Goal: Information Seeking & Learning: Find contact information

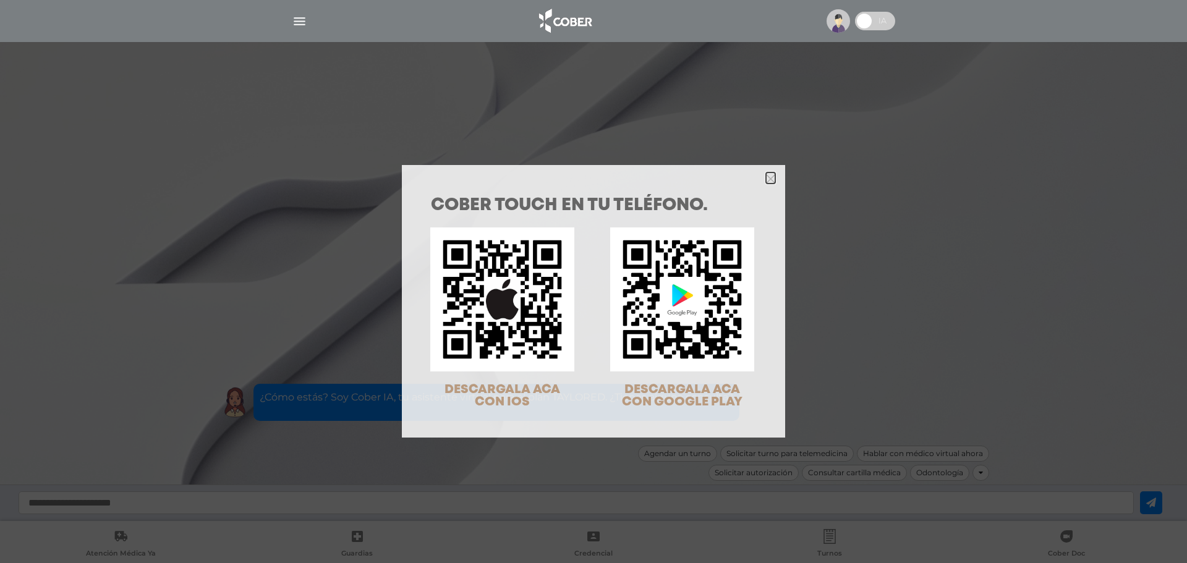
click at [766, 177] on icon "Close" at bounding box center [770, 178] width 9 height 9
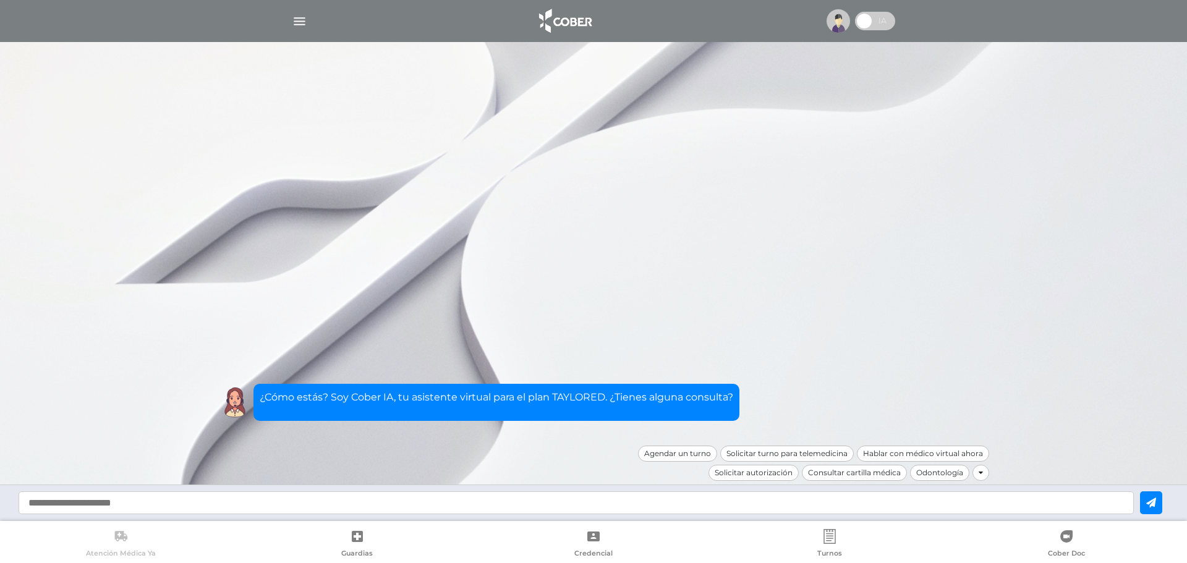
click at [112, 553] on span "Atención Médica Ya" at bounding box center [121, 554] width 70 height 11
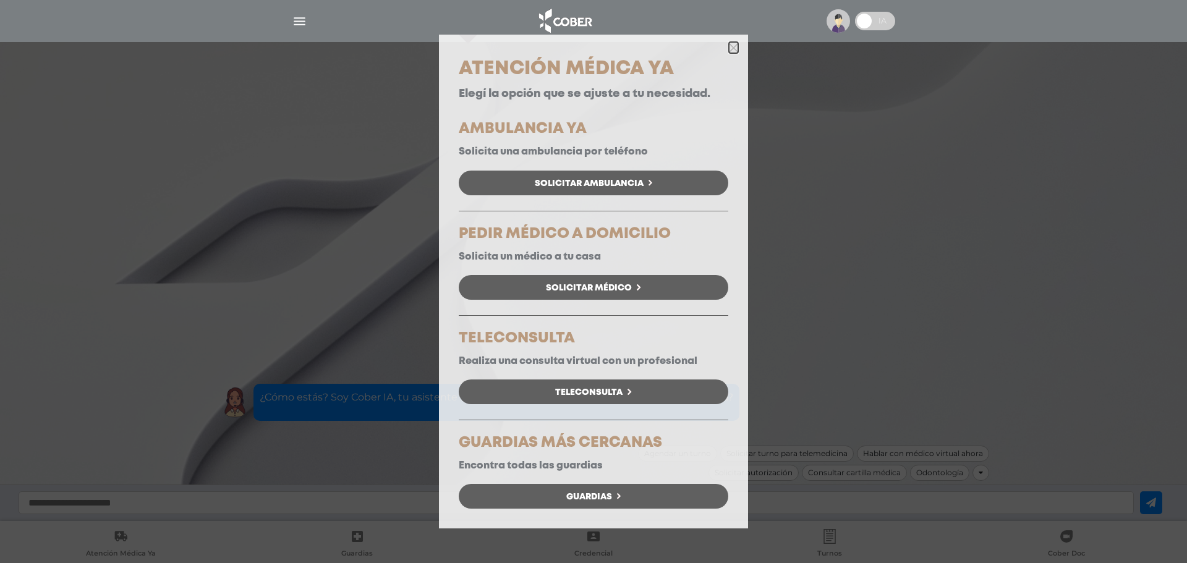
click at [735, 49] on polygon "button" at bounding box center [733, 47] width 9 height 9
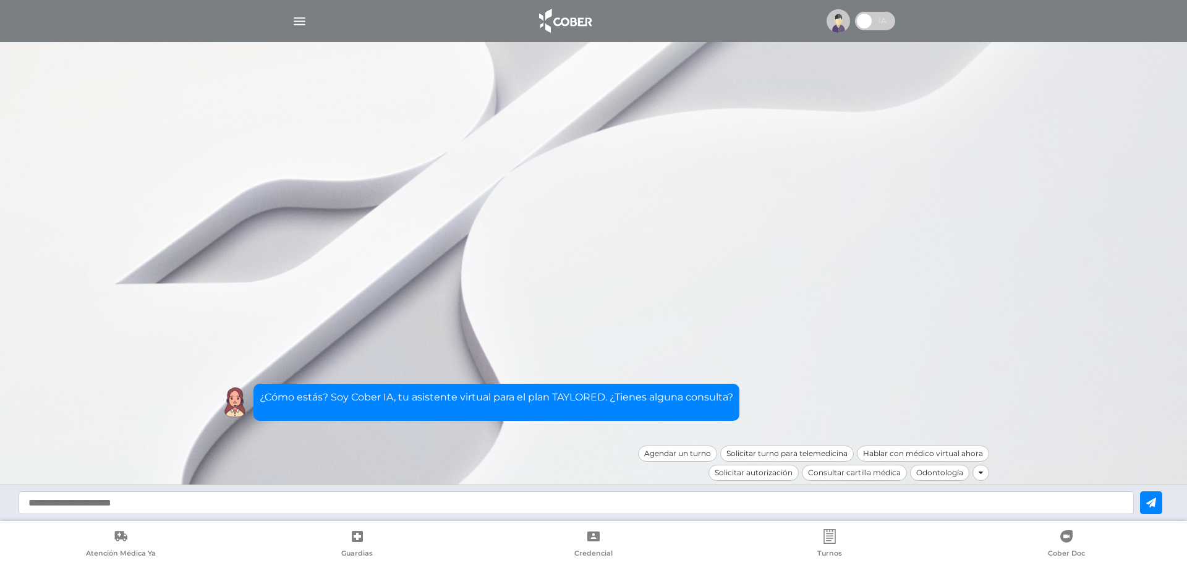
click at [307, 22] on div at bounding box center [593, 21] width 633 height 30
click at [303, 22] on img "button" at bounding box center [299, 21] width 15 height 15
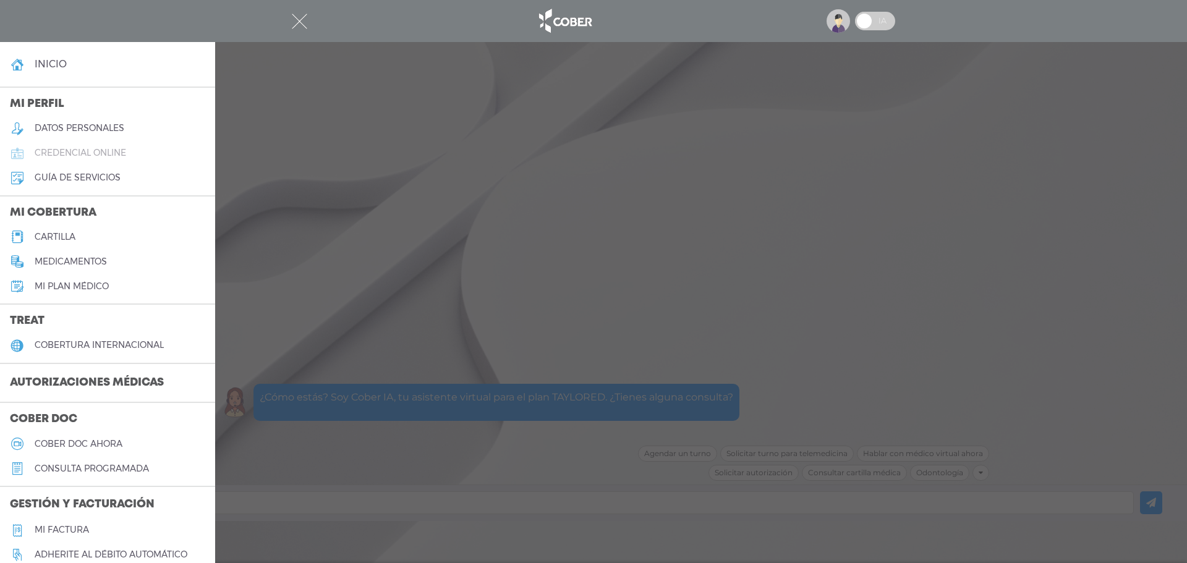
click at [61, 150] on h5 "credencial online" at bounding box center [81, 153] width 92 height 11
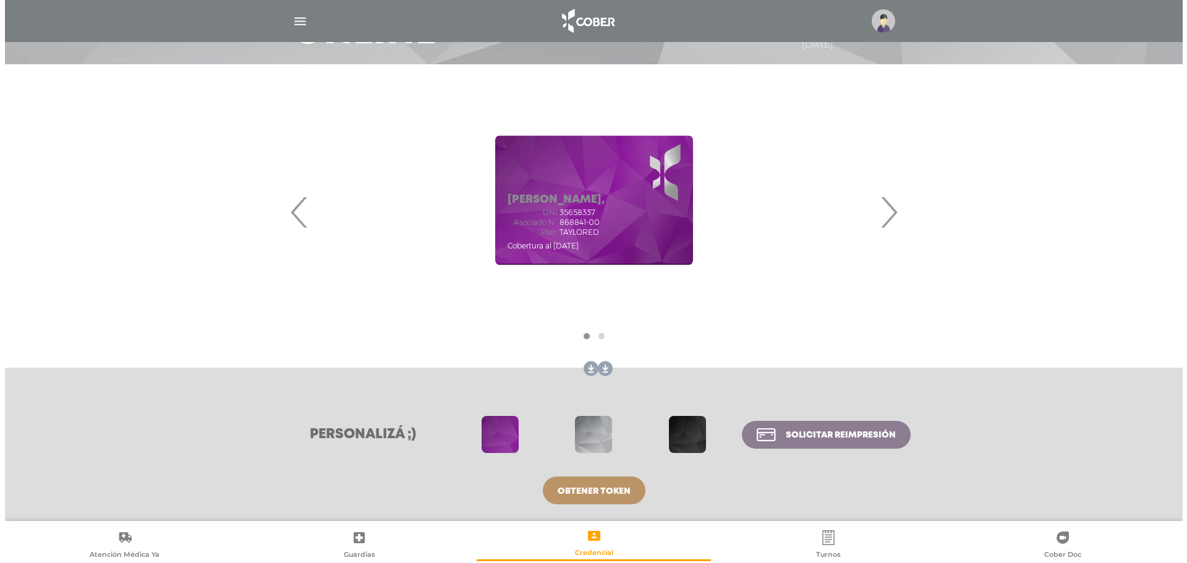
scroll to position [127, 0]
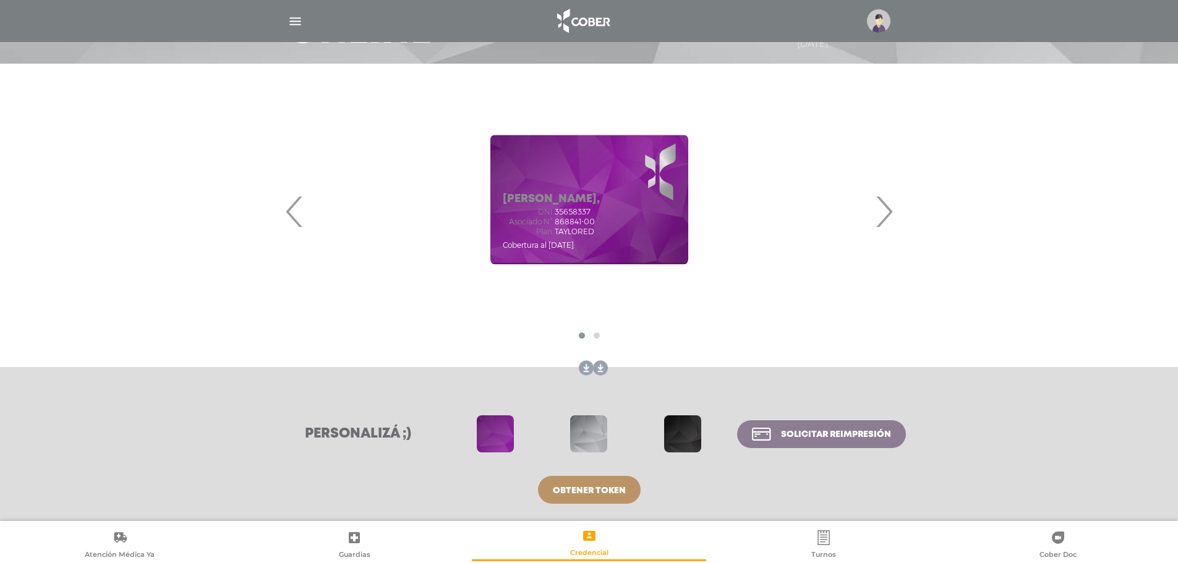
click at [827, 545] on icon at bounding box center [823, 538] width 12 height 15
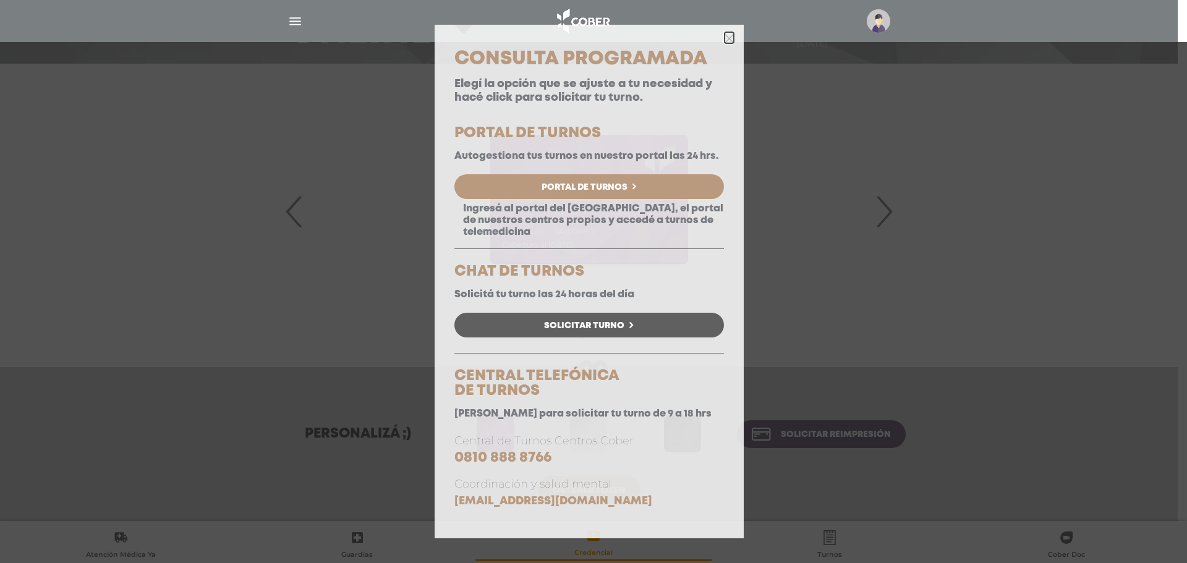
click at [732, 37] on icon "button" at bounding box center [729, 38] width 9 height 9
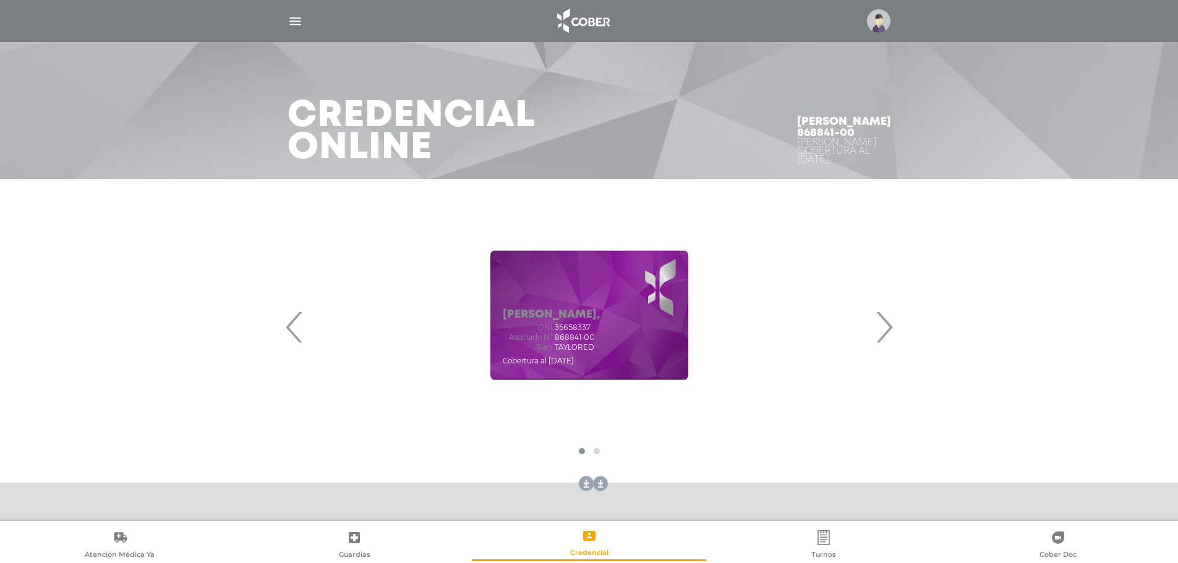
scroll to position [0, 0]
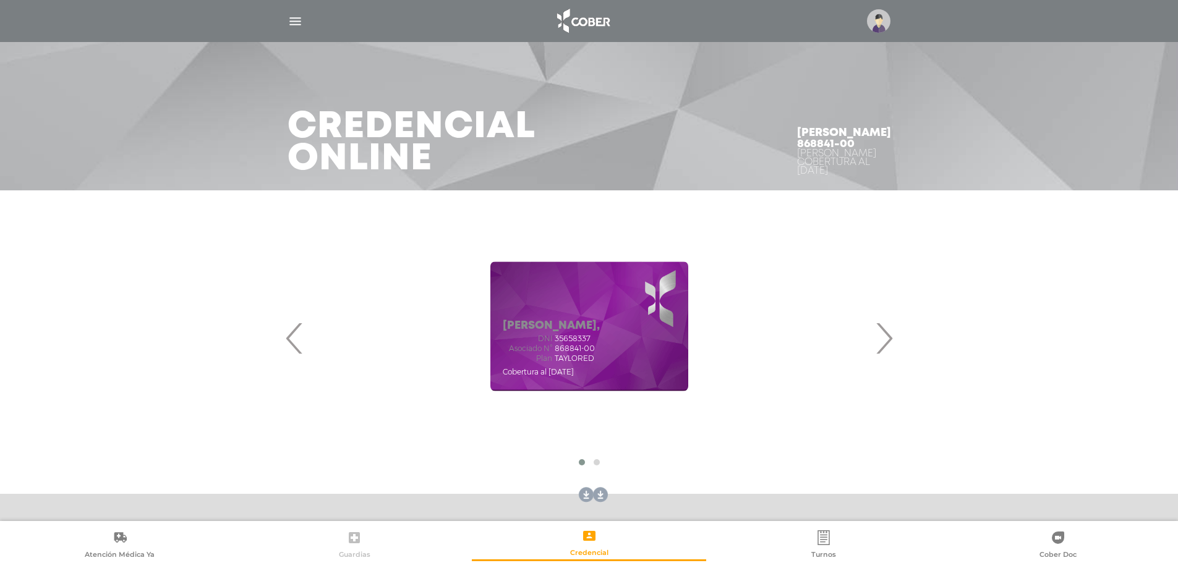
click at [365, 538] on link "Guardias" at bounding box center [354, 546] width 234 height 32
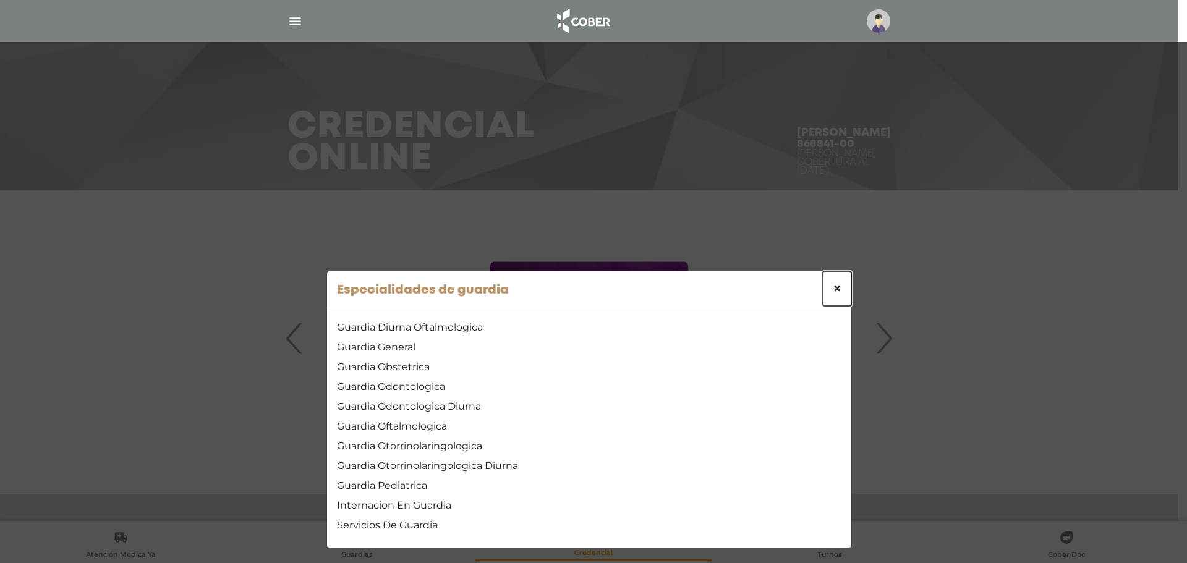
click at [834, 284] on span "×" at bounding box center [837, 288] width 9 height 18
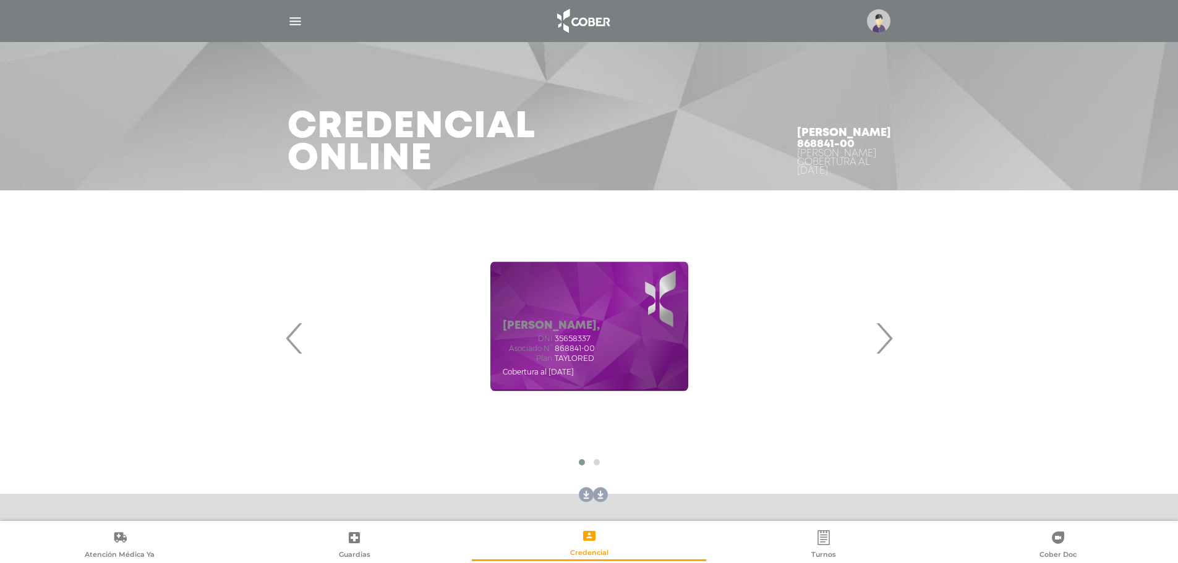
click at [294, 15] on img "button" at bounding box center [295, 21] width 15 height 15
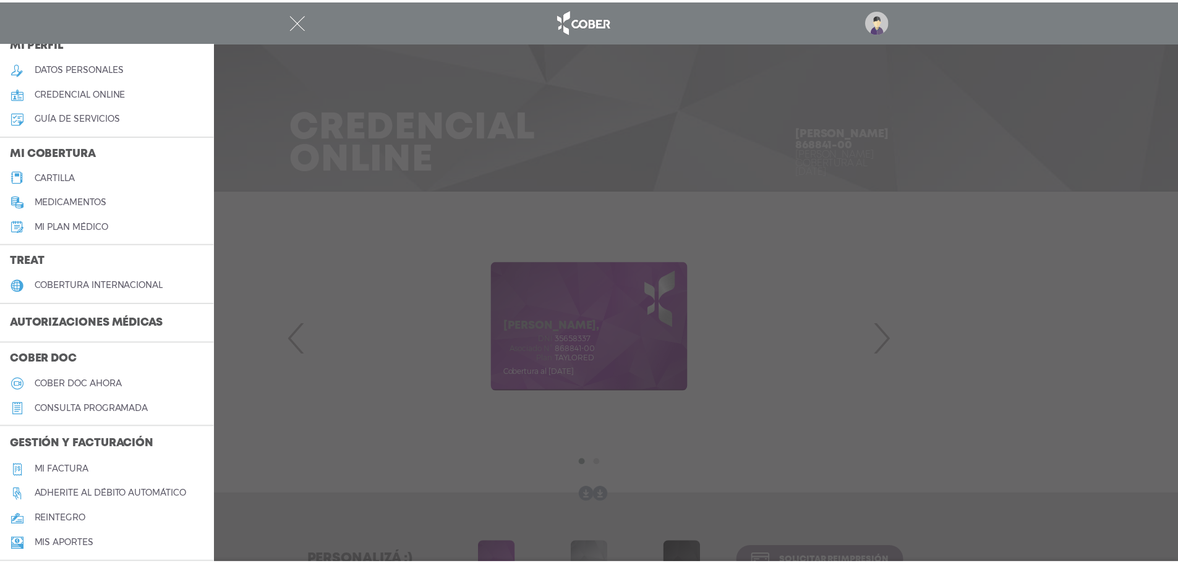
scroll to position [62, 0]
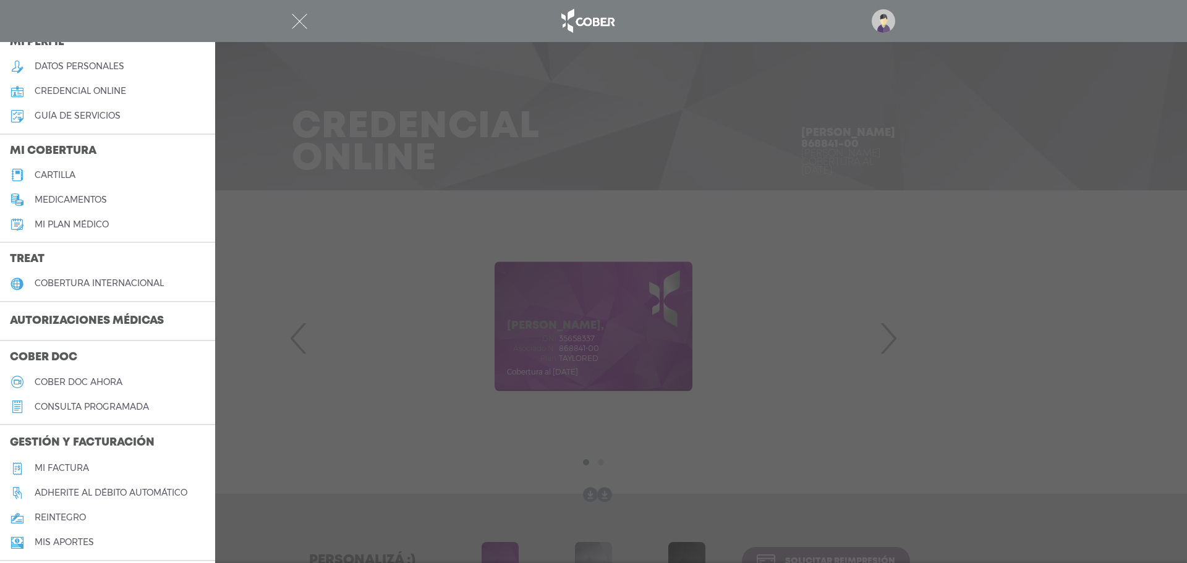
click at [59, 168] on link "cartilla" at bounding box center [107, 175] width 215 height 25
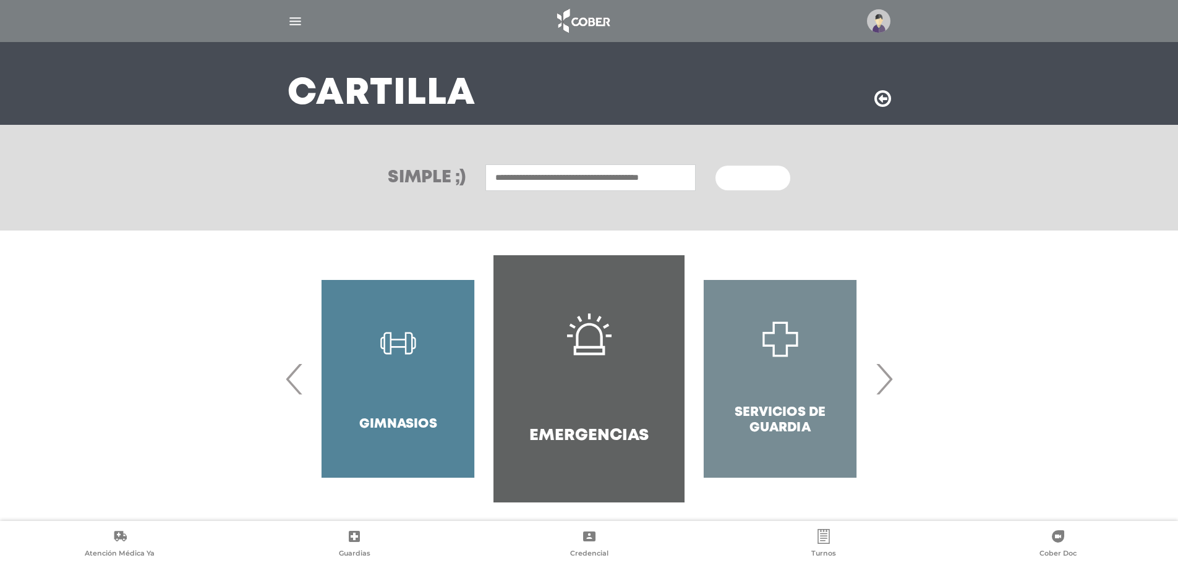
scroll to position [72, 0]
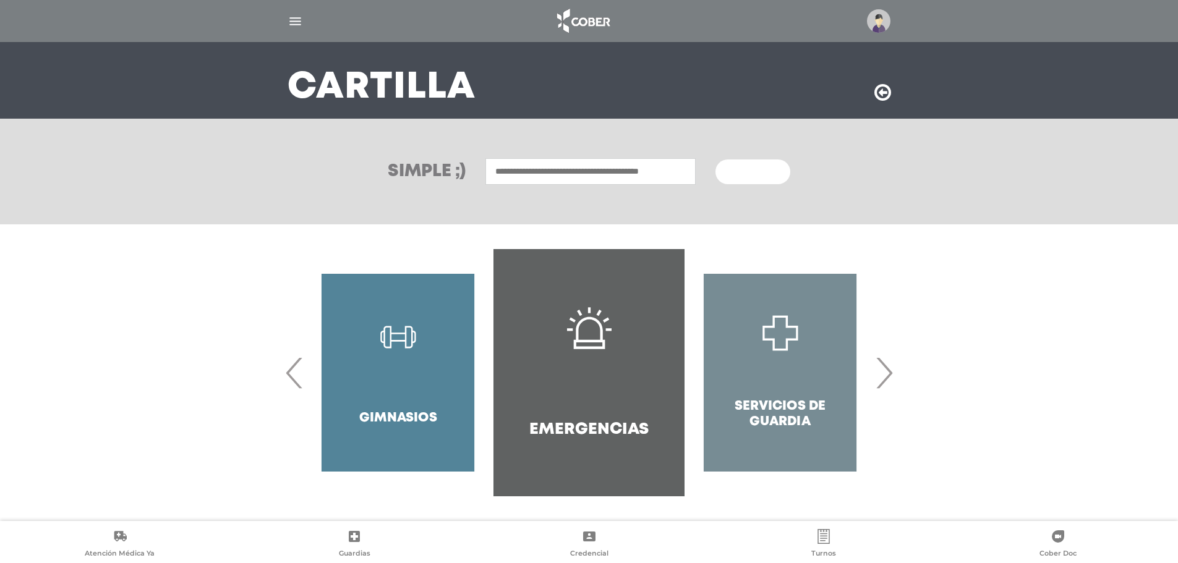
click at [875, 372] on div "Servicios de Guardia" at bounding box center [779, 372] width 191 height 247
click at [879, 372] on span "›" at bounding box center [884, 372] width 24 height 67
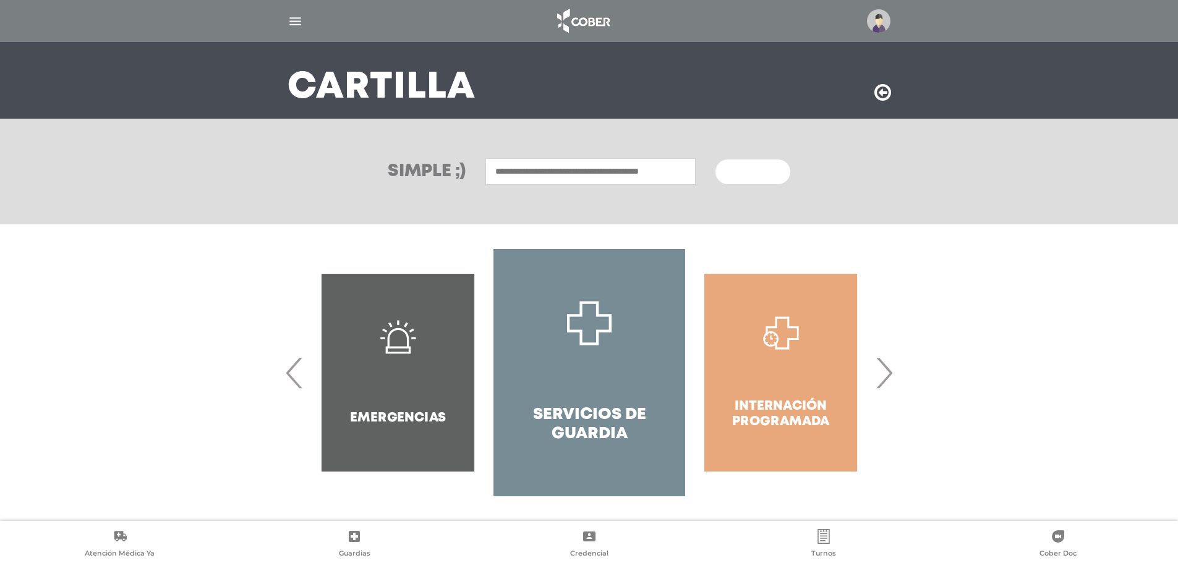
click at [879, 372] on span "›" at bounding box center [884, 372] width 24 height 67
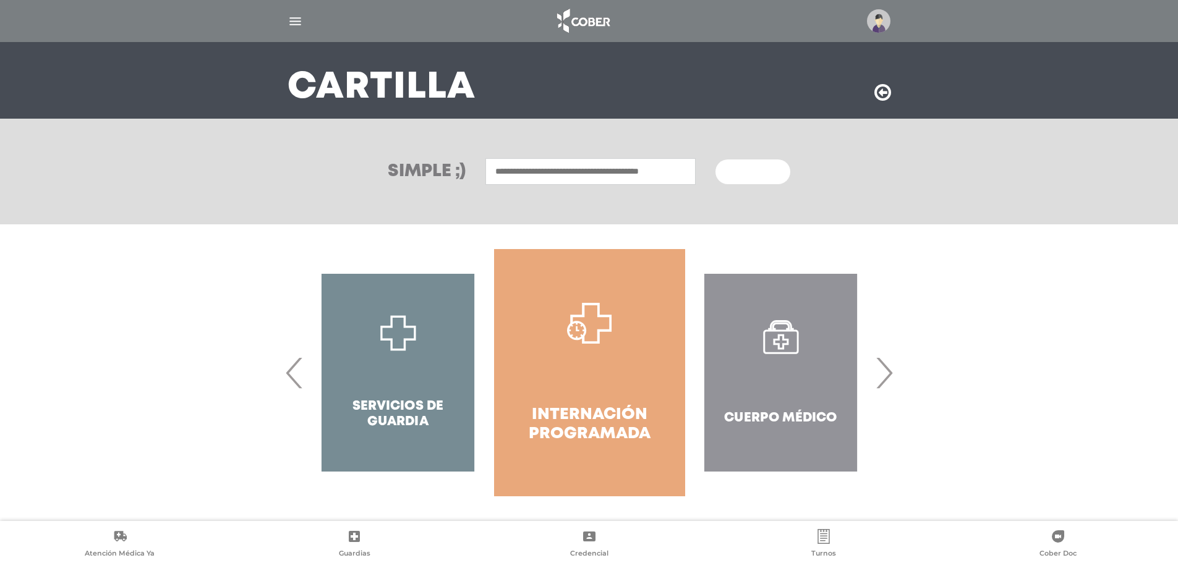
click at [879, 372] on span "›" at bounding box center [884, 372] width 24 height 67
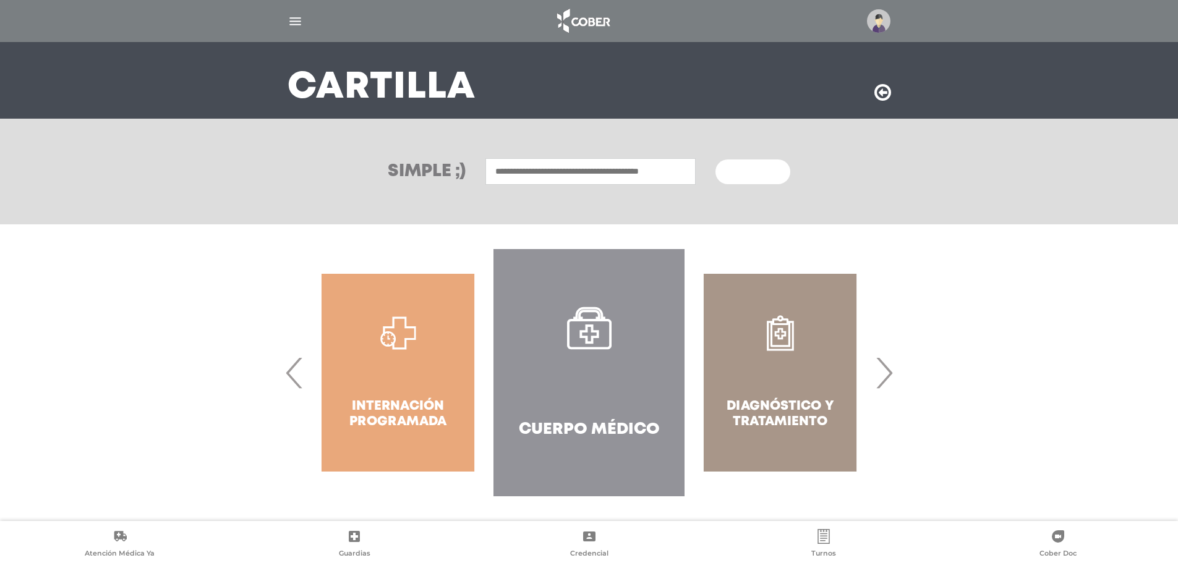
click at [879, 372] on span "›" at bounding box center [884, 372] width 24 height 67
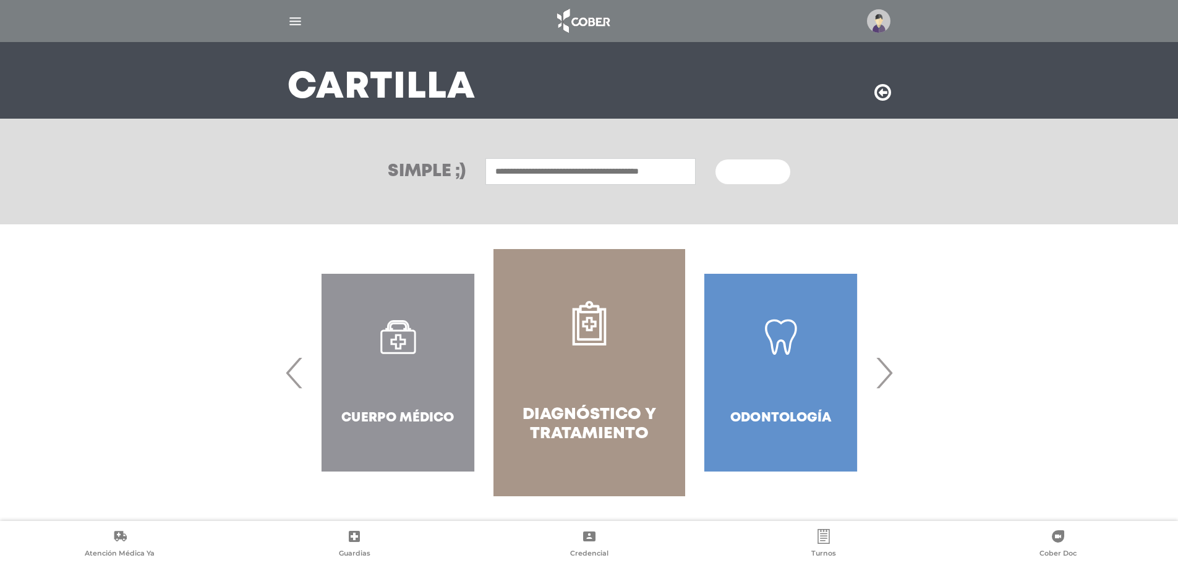
click at [879, 372] on span "›" at bounding box center [884, 372] width 24 height 67
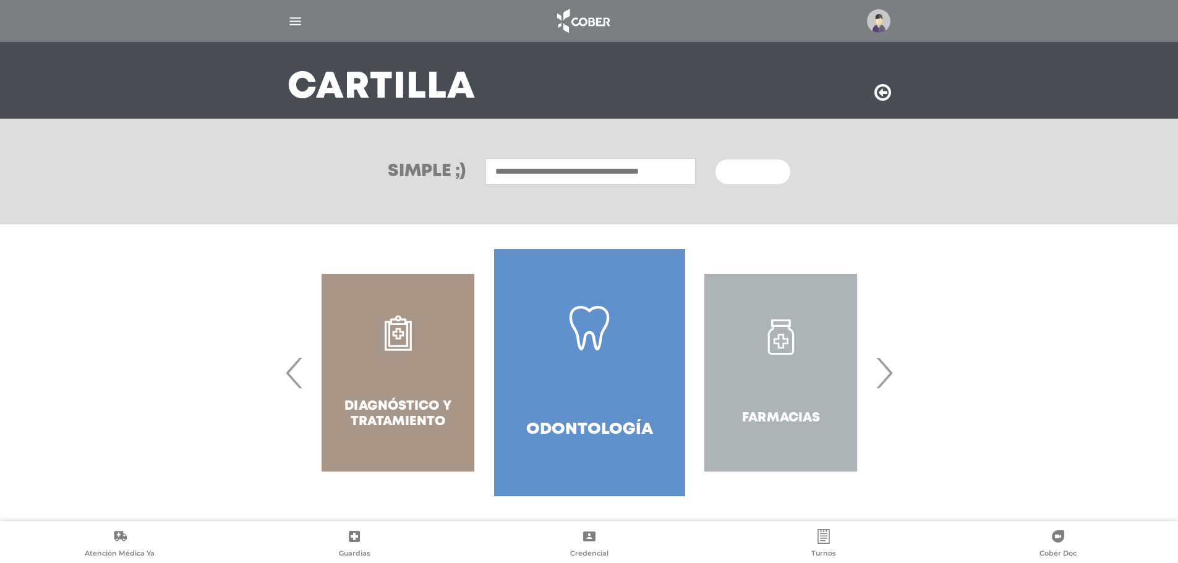
click at [598, 174] on input "text" at bounding box center [590, 171] width 210 height 27
type input "**********"
click at [715, 160] on button "Buscar" at bounding box center [752, 172] width 74 height 25
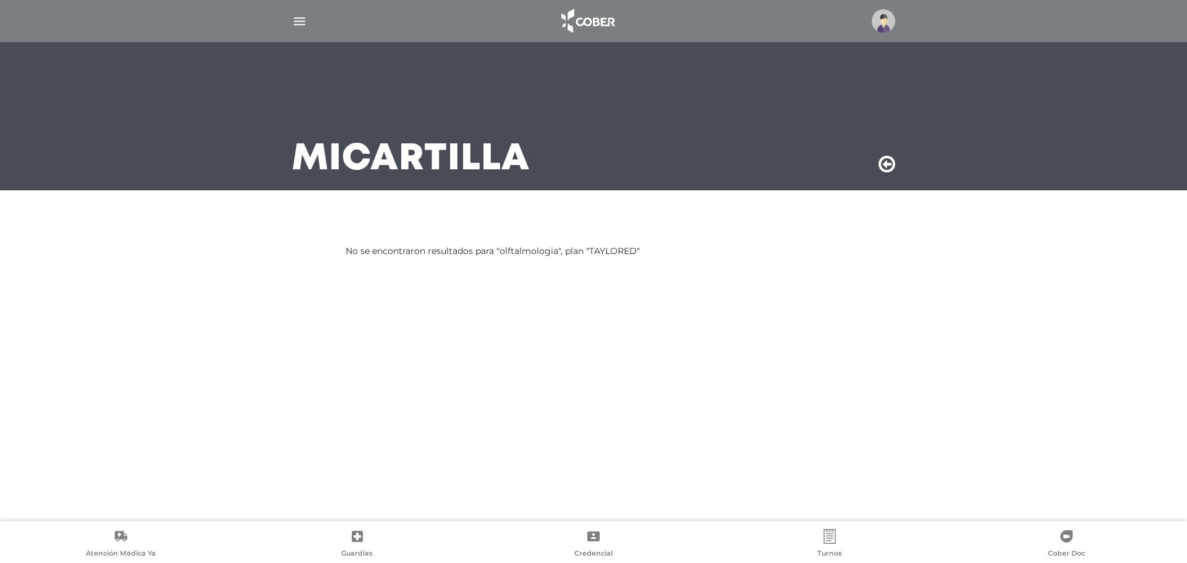
click at [309, 23] on div at bounding box center [593, 21] width 633 height 30
click at [303, 23] on img "button" at bounding box center [299, 21] width 15 height 15
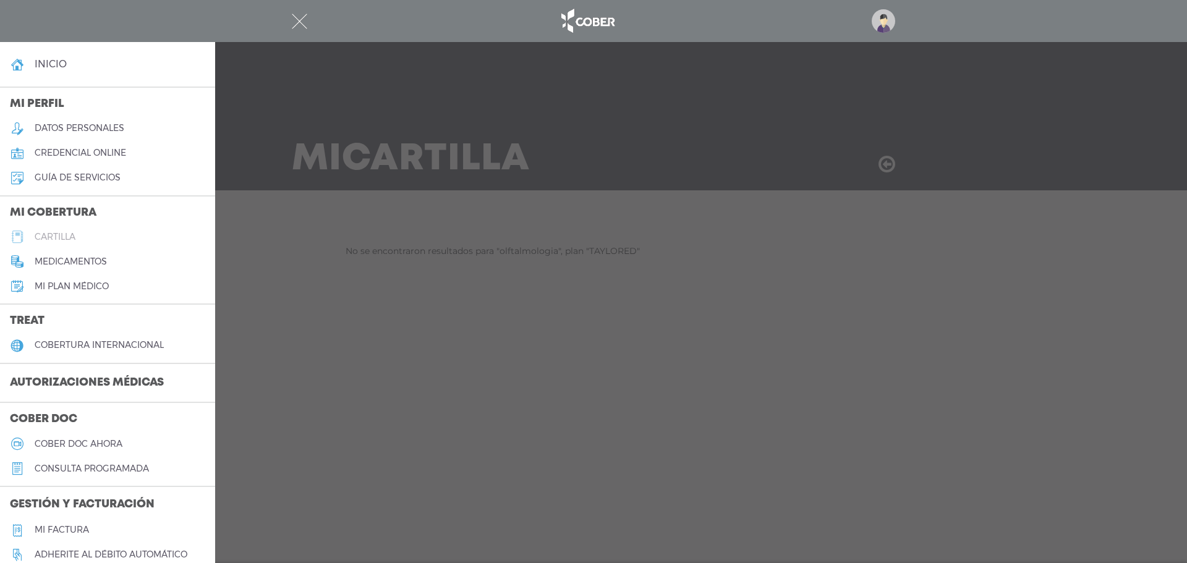
click at [63, 232] on h5 "cartilla" at bounding box center [55, 237] width 41 height 11
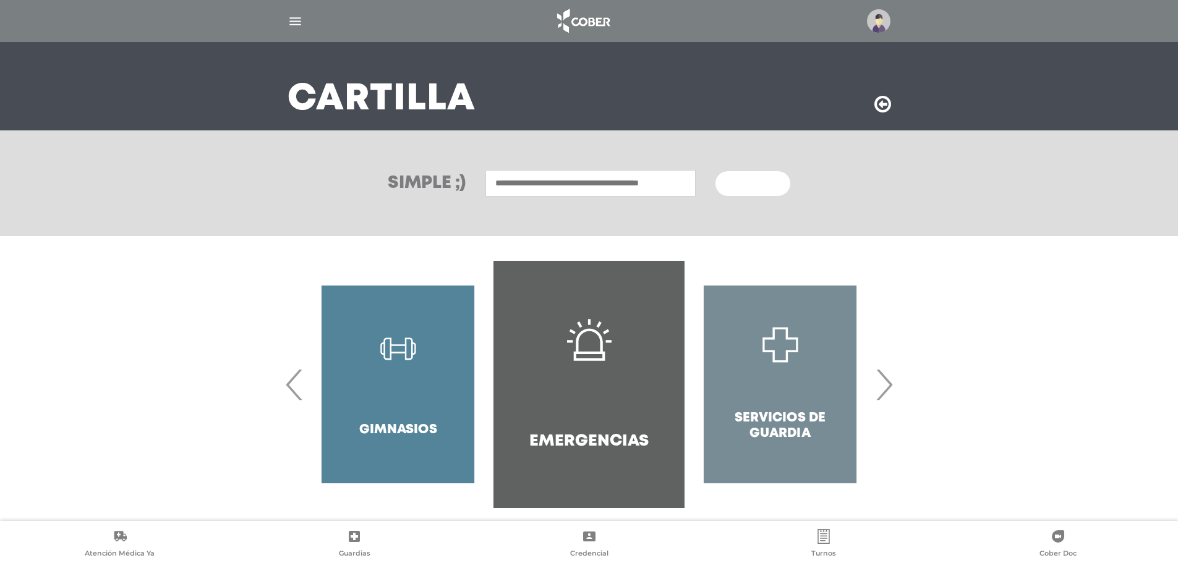
scroll to position [72, 0]
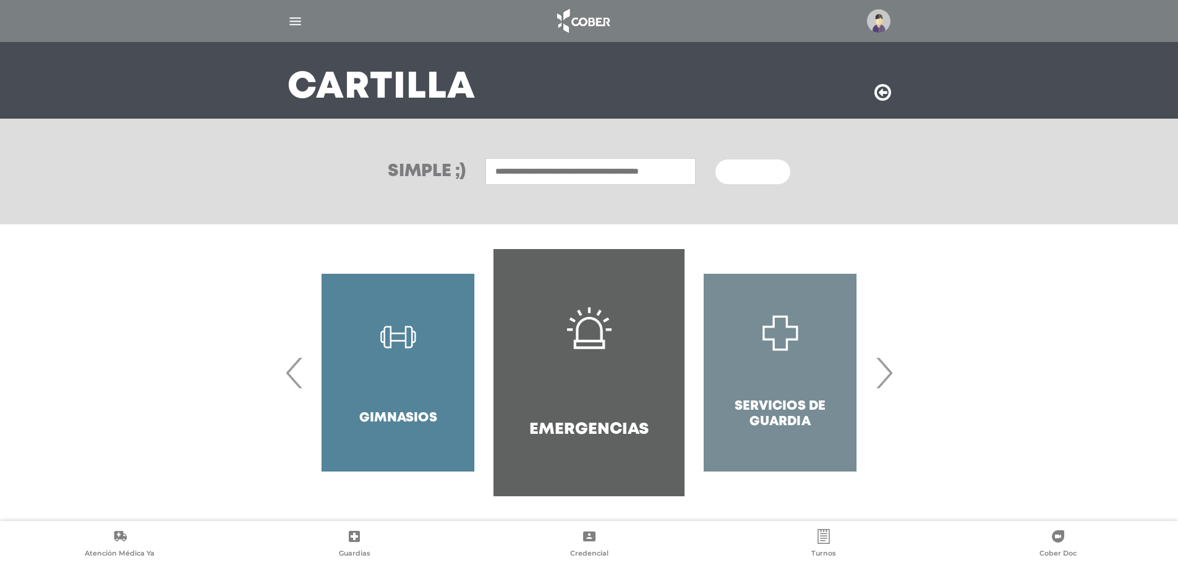
click at [305, 372] on div "Gimnasios" at bounding box center [397, 372] width 191 height 247
click at [297, 373] on span "‹" at bounding box center [295, 372] width 24 height 67
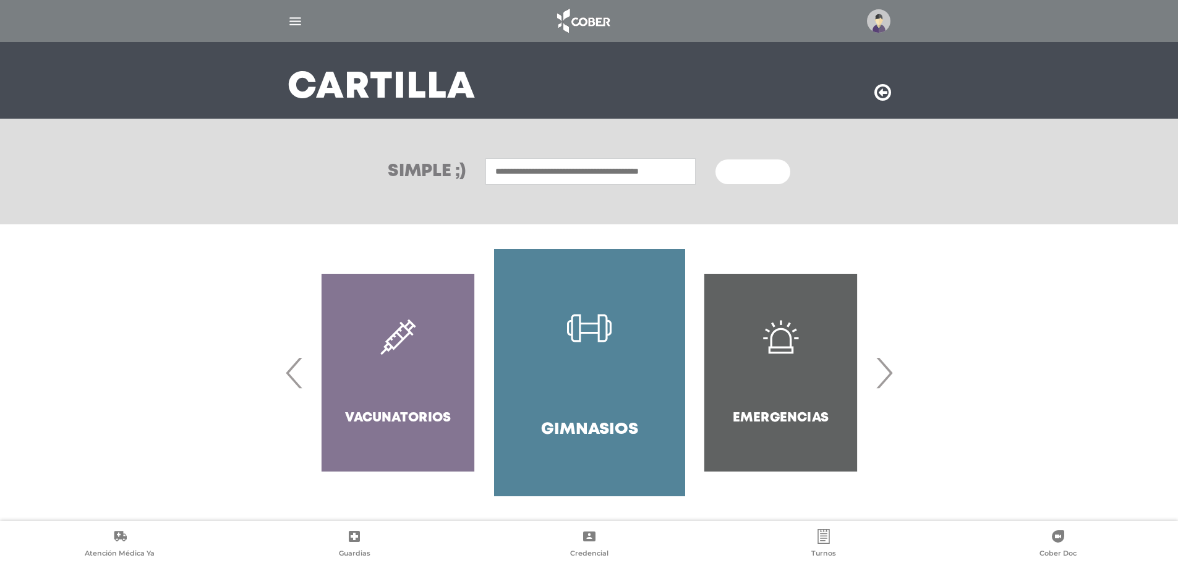
click at [297, 373] on span "‹" at bounding box center [295, 372] width 24 height 67
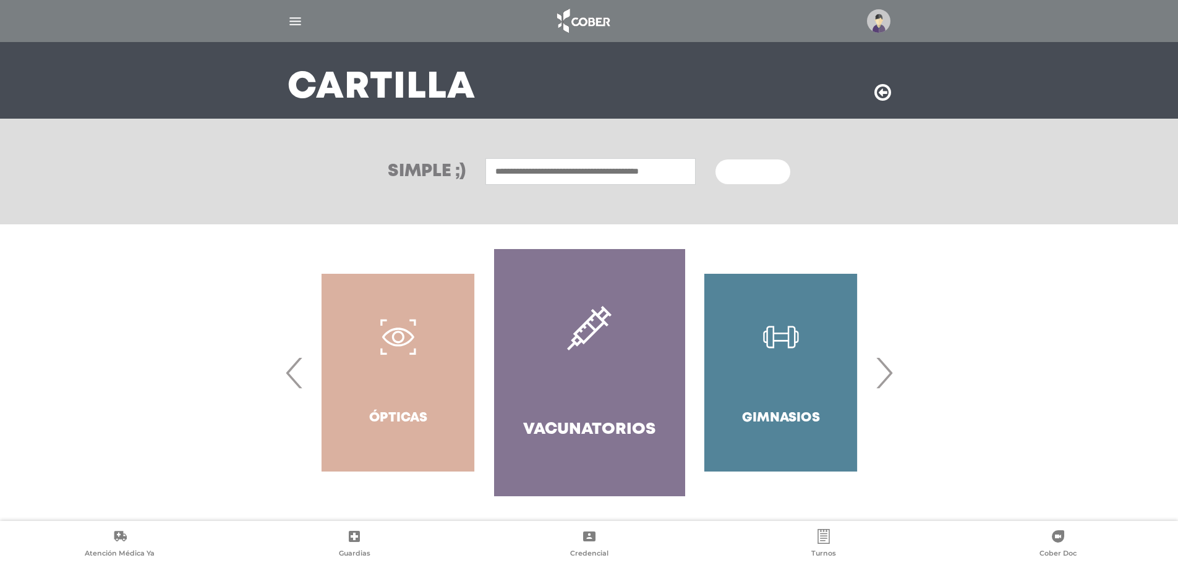
click at [297, 373] on span "‹" at bounding box center [295, 372] width 24 height 67
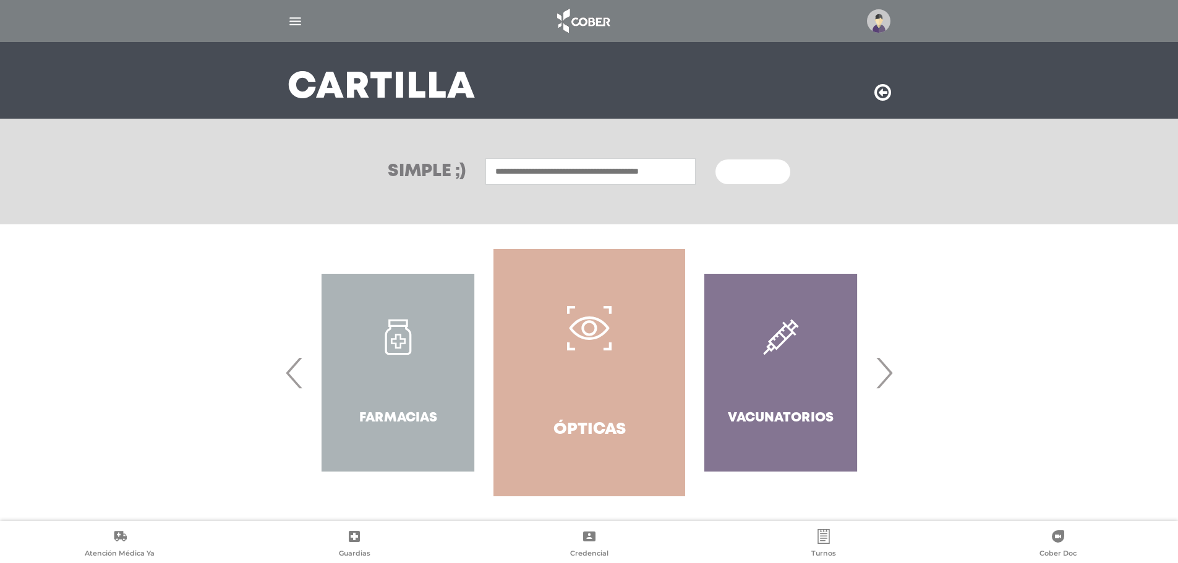
click at [297, 373] on span "‹" at bounding box center [295, 372] width 24 height 67
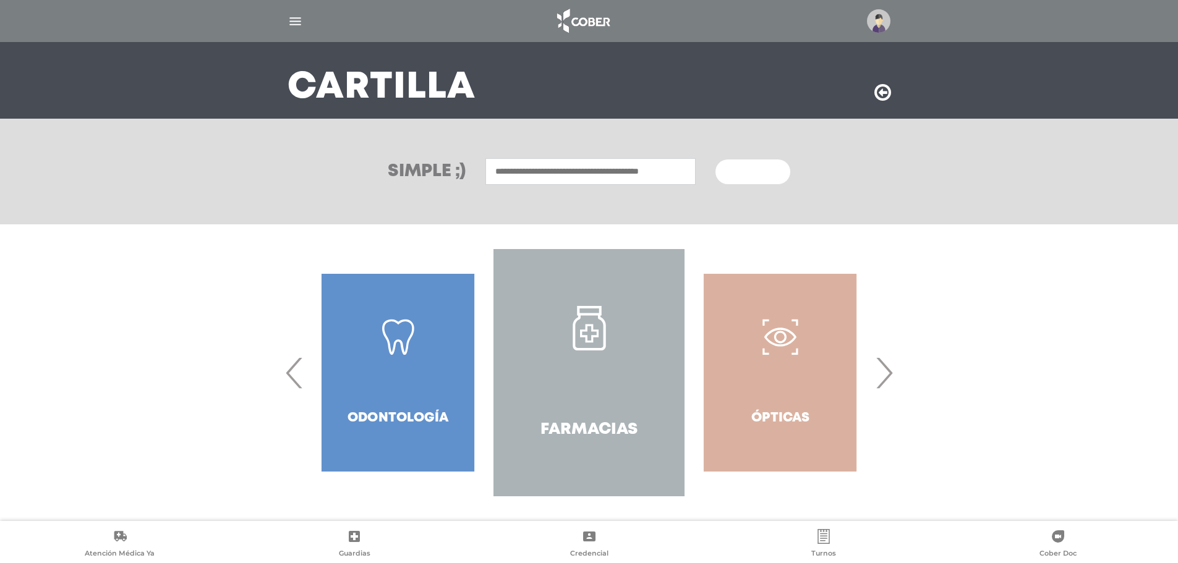
click at [297, 373] on span "‹" at bounding box center [295, 372] width 24 height 67
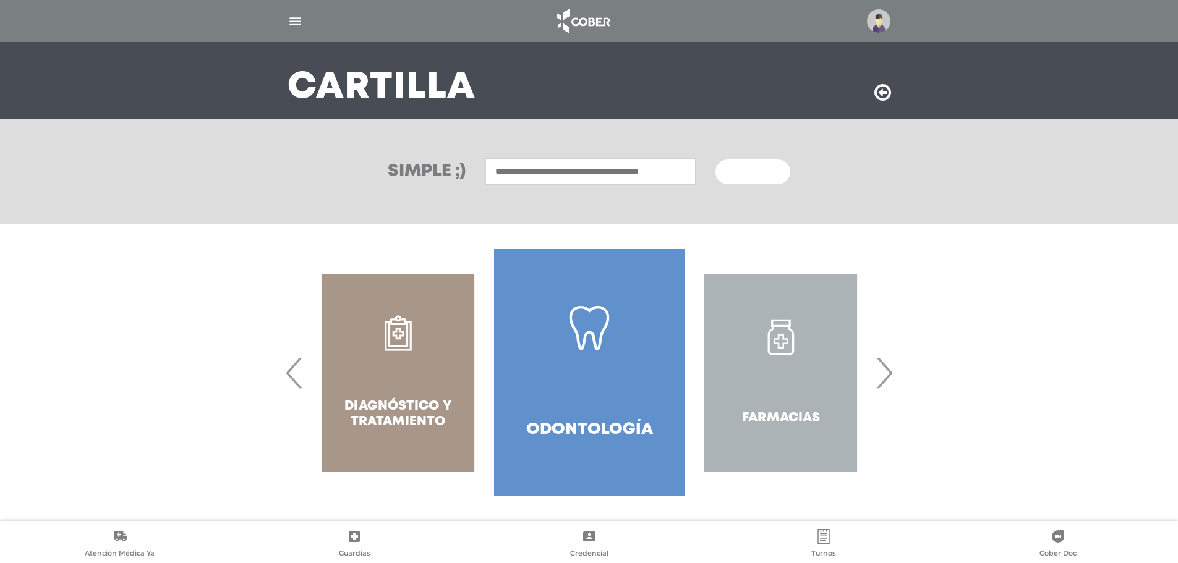
click at [297, 373] on span "‹" at bounding box center [295, 372] width 24 height 67
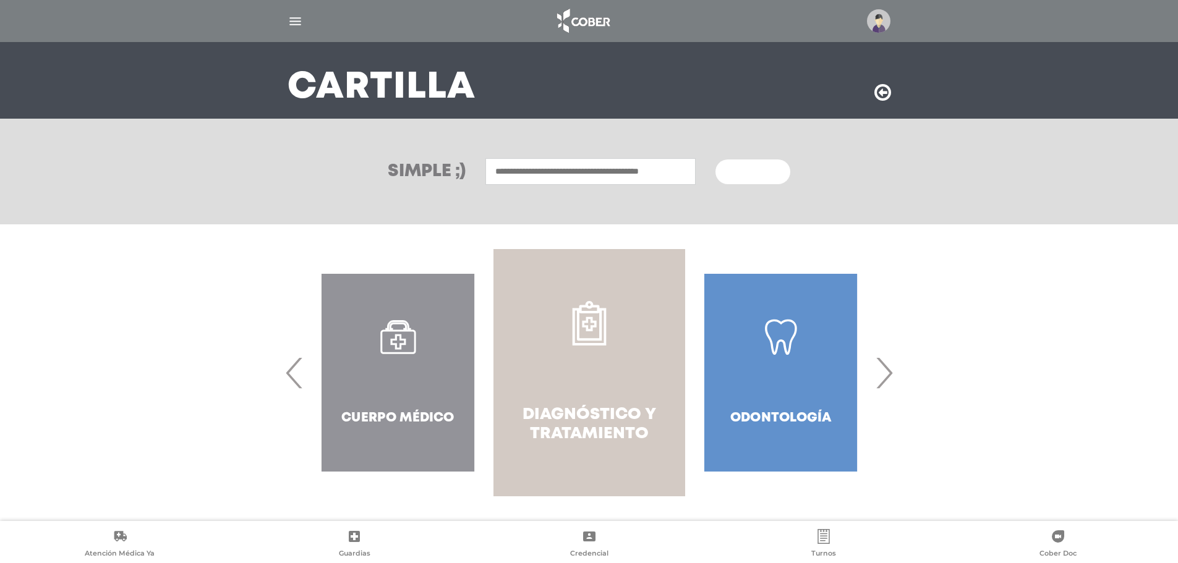
click at [616, 399] on link "Diagnóstico y Tratamiento" at bounding box center [588, 372] width 191 height 247
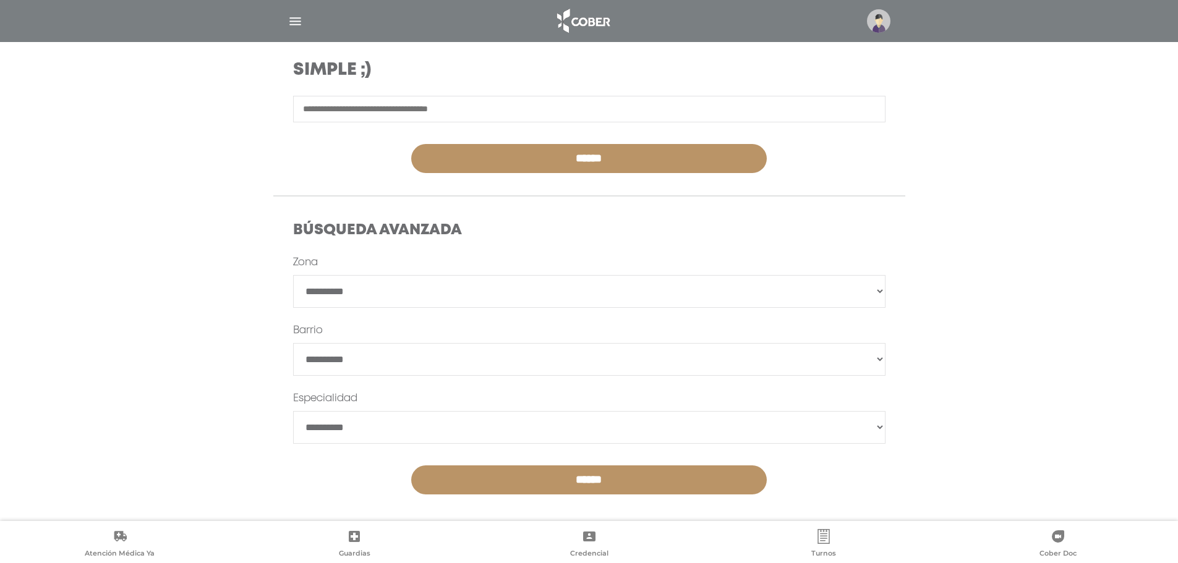
scroll to position [210, 0]
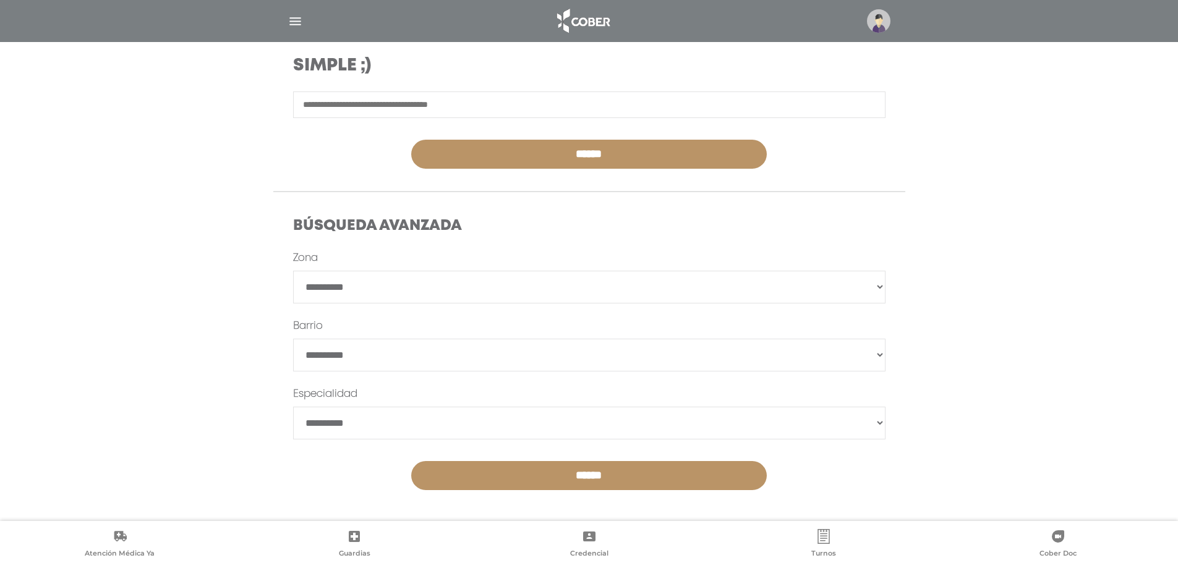
click at [400, 106] on input "text" at bounding box center [589, 105] width 592 height 27
type input "**********"
click at [411, 140] on input "******" at bounding box center [589, 154] width 356 height 29
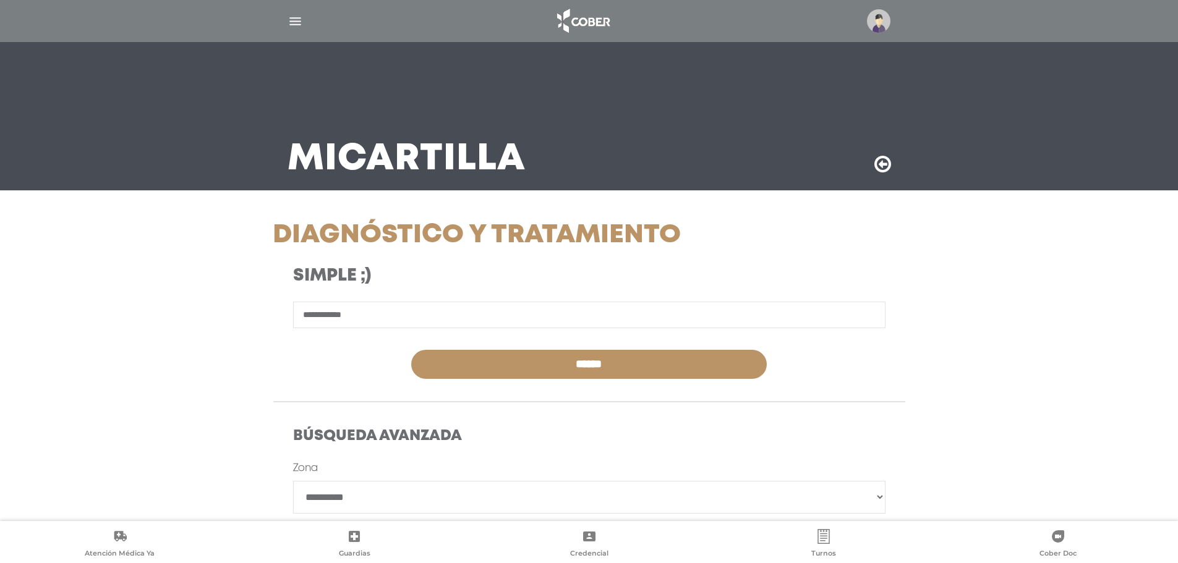
scroll to position [210, 0]
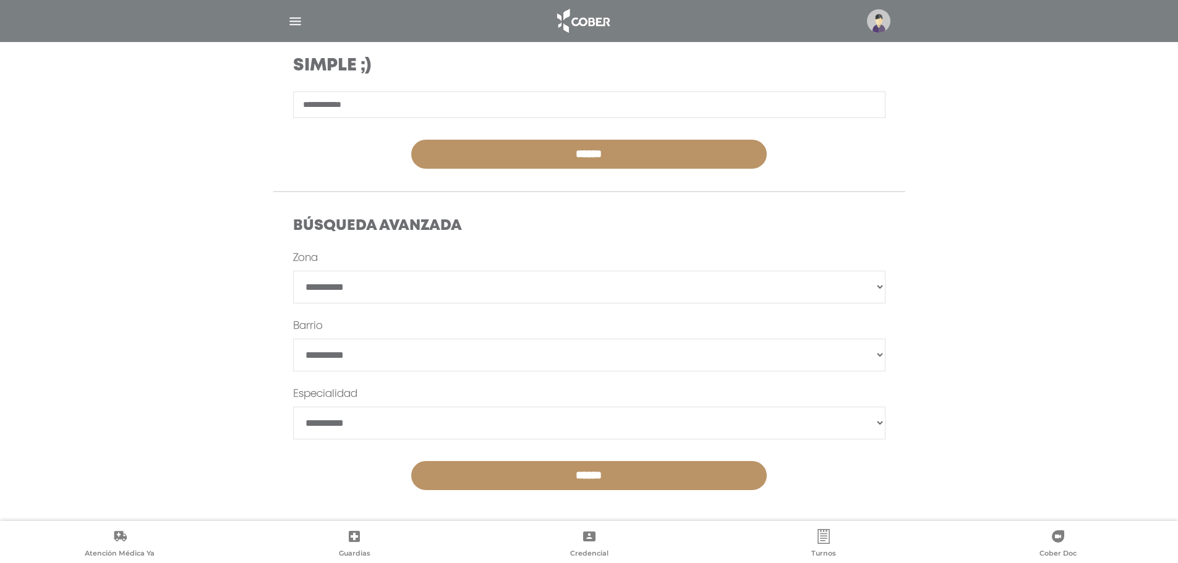
click at [417, 417] on select "**********" at bounding box center [589, 423] width 592 height 33
click at [202, 387] on main "**********" at bounding box center [589, 177] width 1178 height 774
drag, startPoint x: 368, startPoint y: 108, endPoint x: 276, endPoint y: 111, distance: 91.5
click at [276, 111] on div "**********" at bounding box center [589, 137] width 652 height 90
click at [450, 277] on select "**********" at bounding box center [589, 287] width 592 height 33
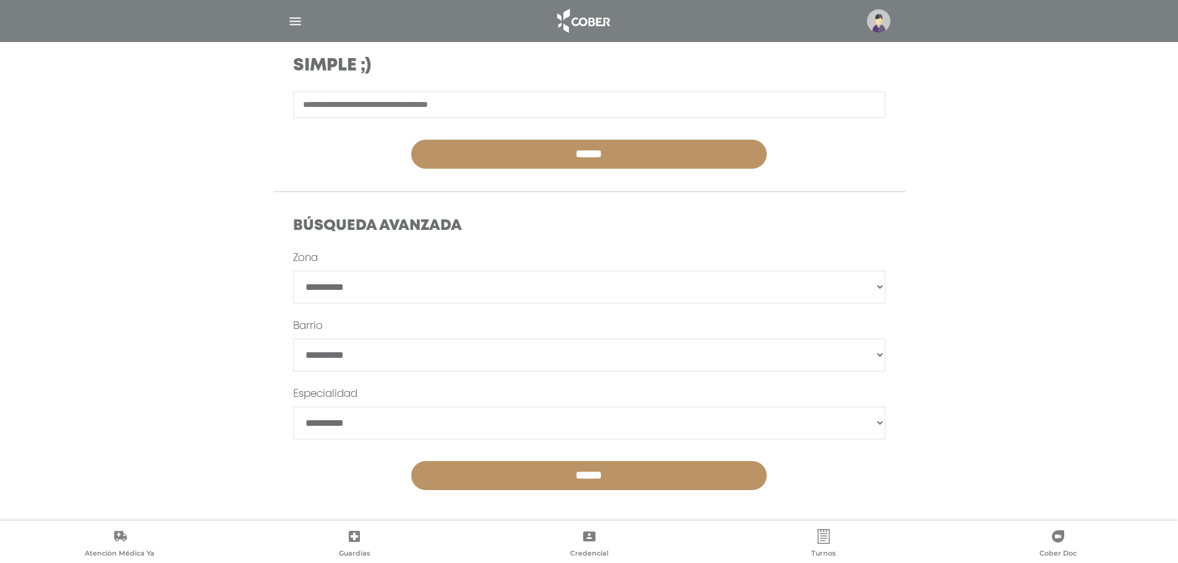
select select "*********"
click at [293, 271] on select "**********" at bounding box center [589, 287] width 592 height 33
click at [347, 349] on select "******" at bounding box center [589, 355] width 592 height 33
select select "**********"
click at [293, 339] on select "******" at bounding box center [589, 355] width 592 height 33
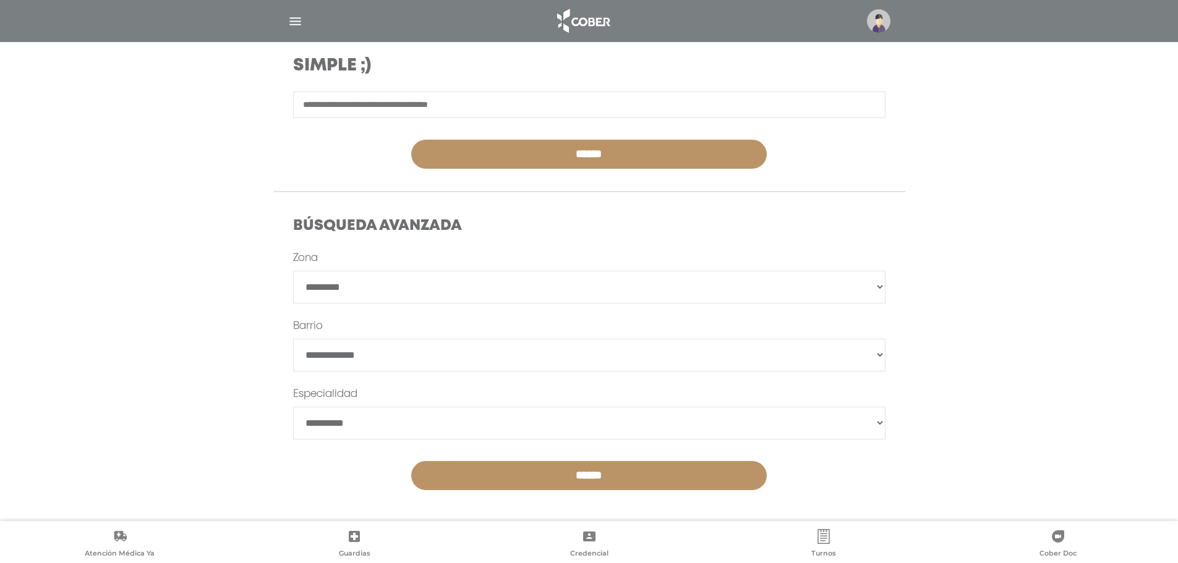
click at [545, 478] on input "******" at bounding box center [589, 475] width 356 height 29
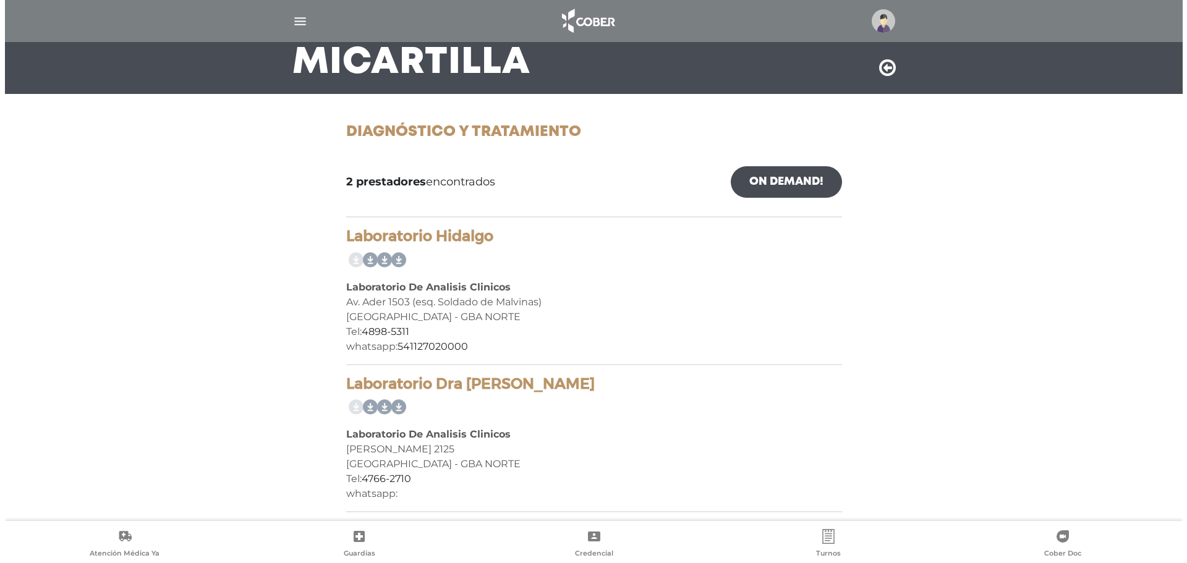
scroll to position [98, 0]
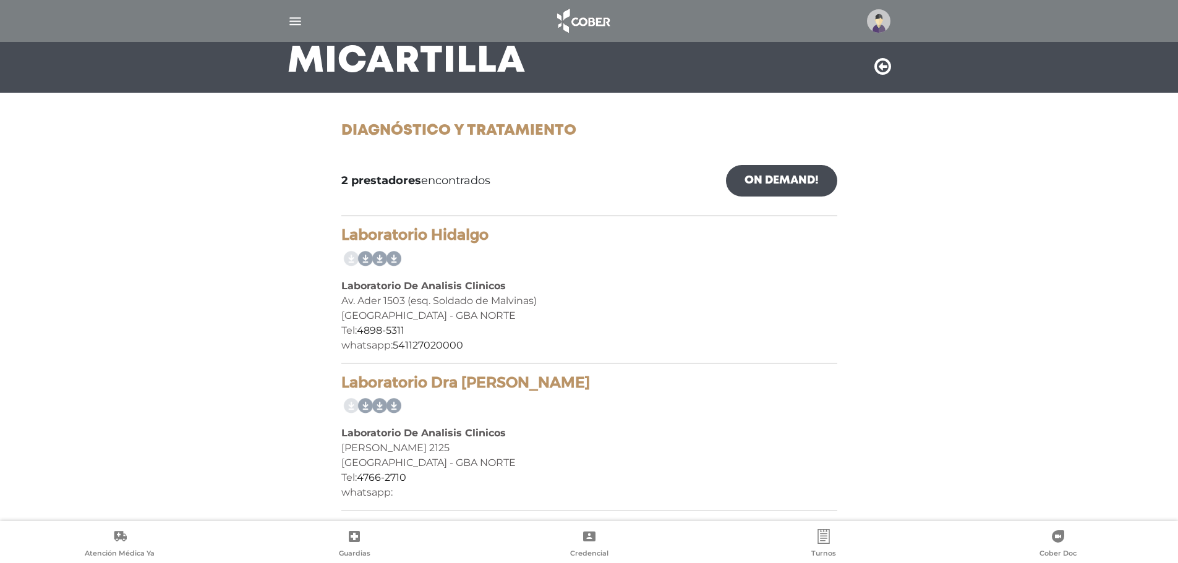
click at [346, 541] on link "Guardias" at bounding box center [354, 545] width 234 height 32
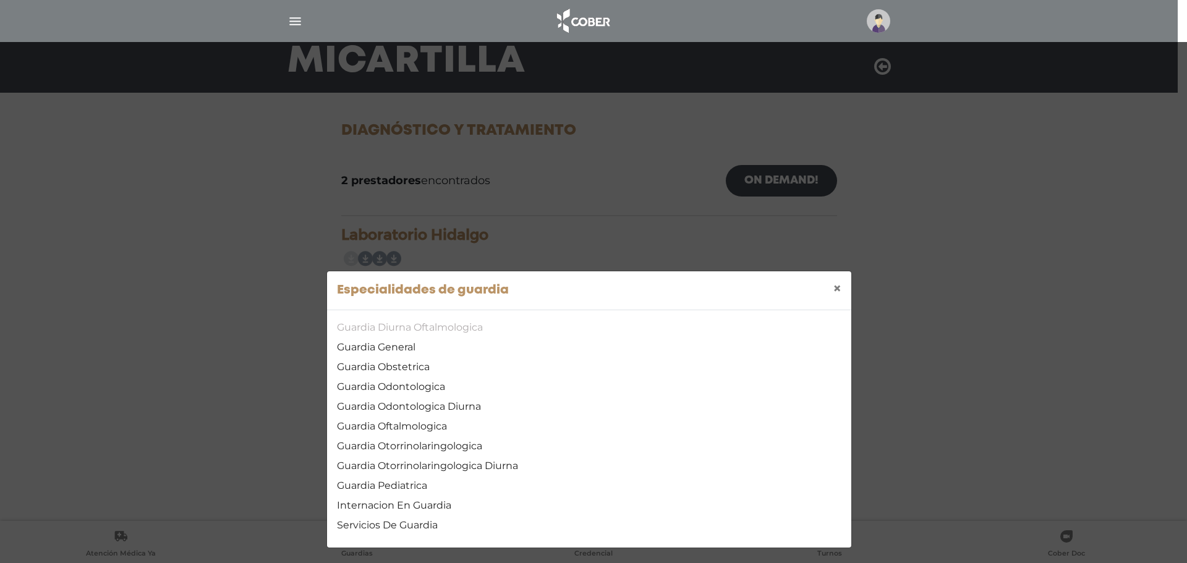
scroll to position [5, 0]
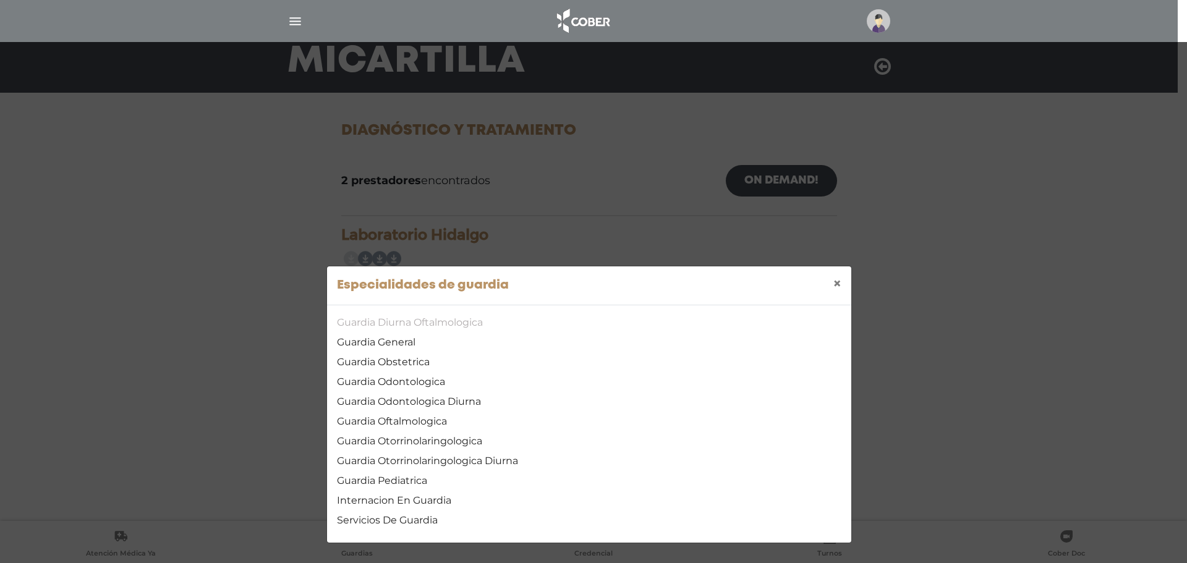
click at [411, 320] on link "Guardia Diurna Oftalmologica" at bounding box center [589, 322] width 505 height 15
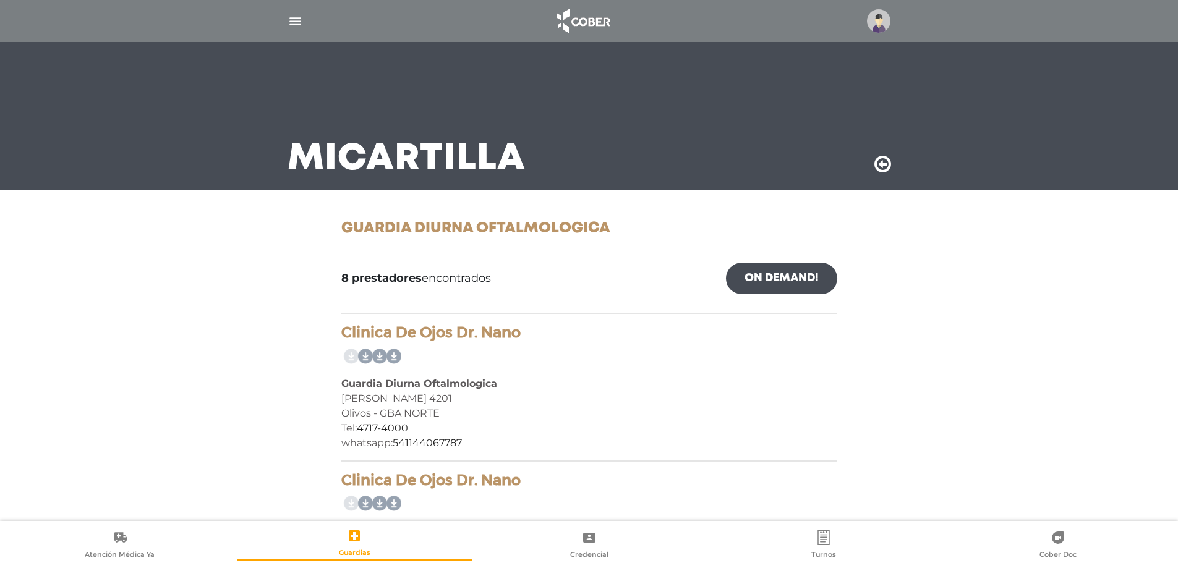
click at [295, 19] on img "button" at bounding box center [295, 21] width 15 height 15
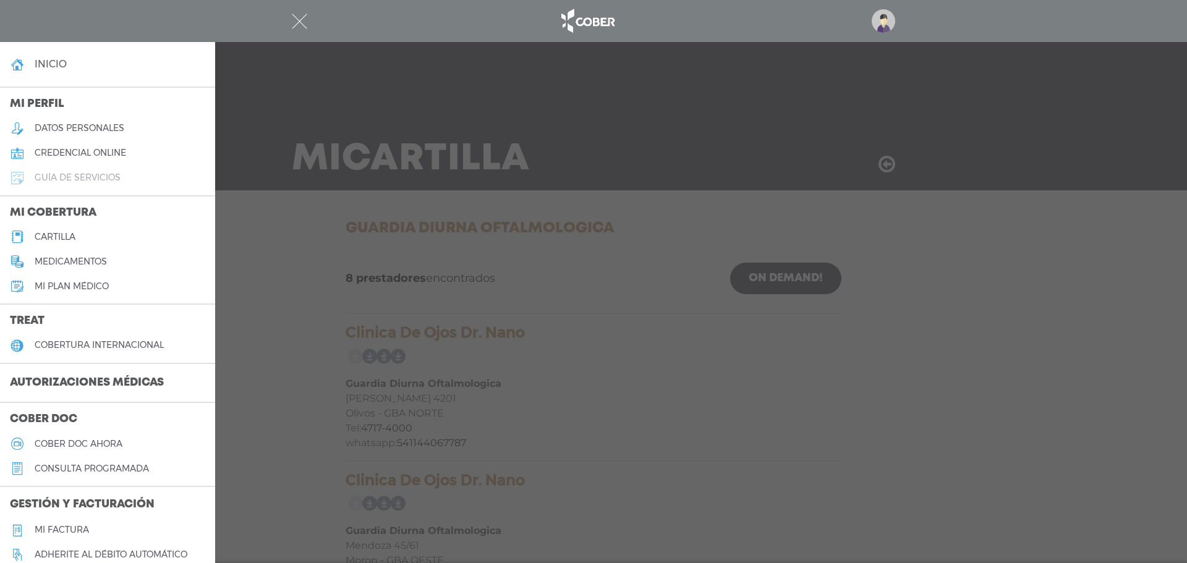
click at [90, 179] on h5 "guía de servicios" at bounding box center [78, 178] width 86 height 11
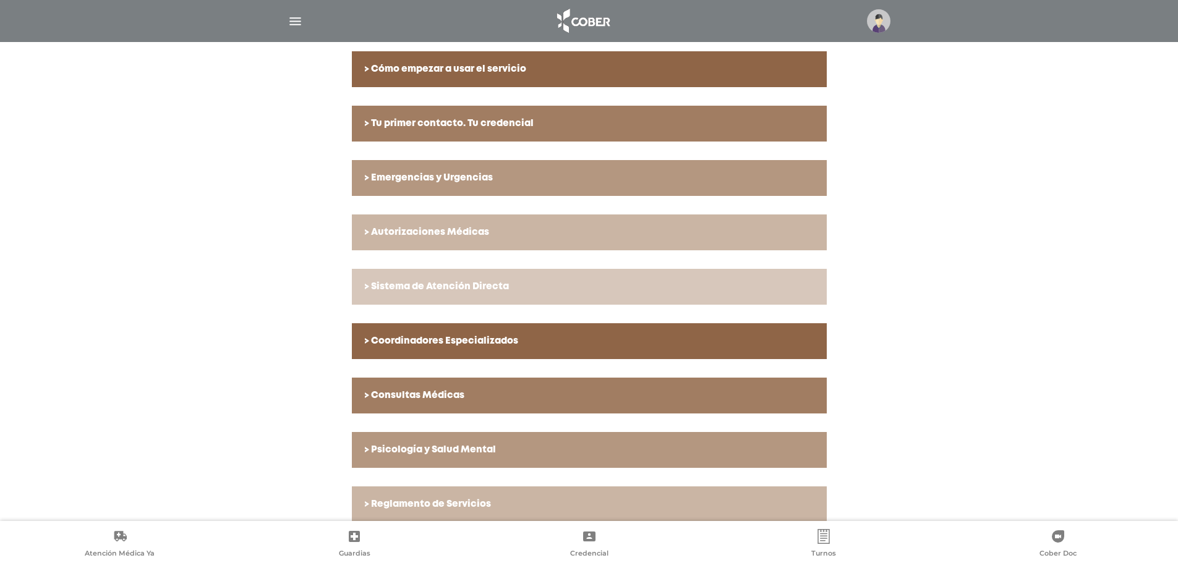
scroll to position [289, 0]
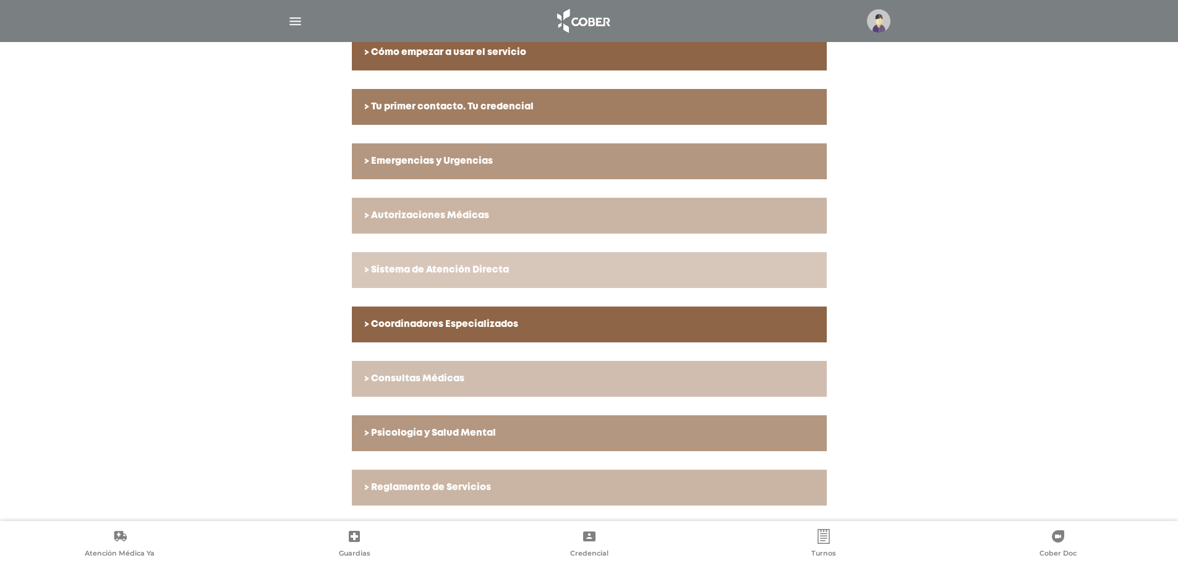
click at [484, 373] on link "> Consultas Médicas" at bounding box center [589, 379] width 475 height 36
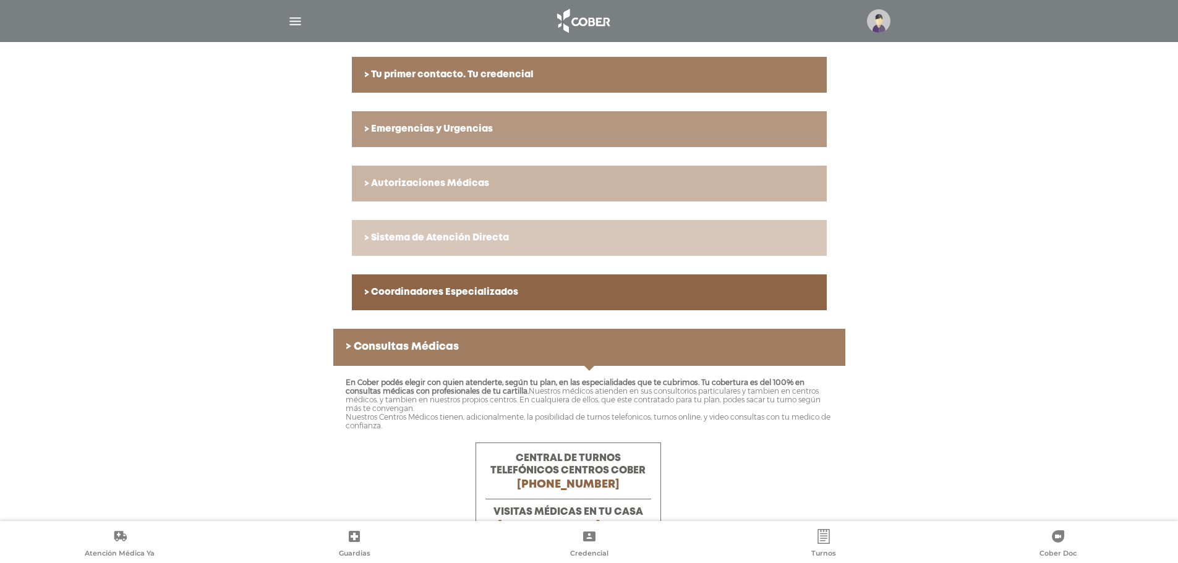
scroll to position [493, 0]
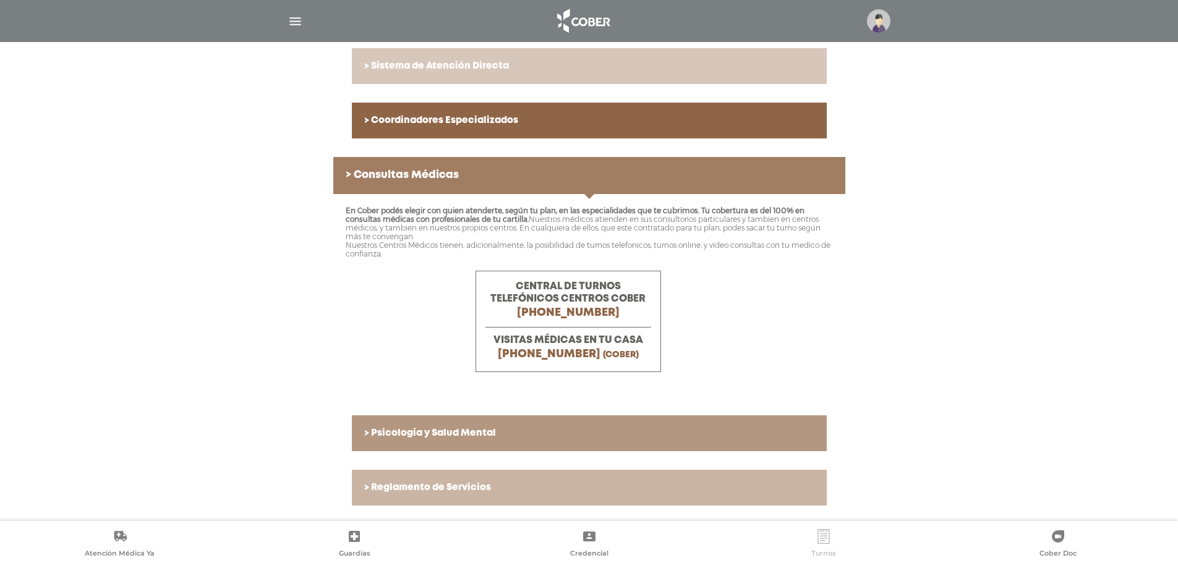
click at [828, 556] on span "Turnos" at bounding box center [823, 554] width 25 height 11
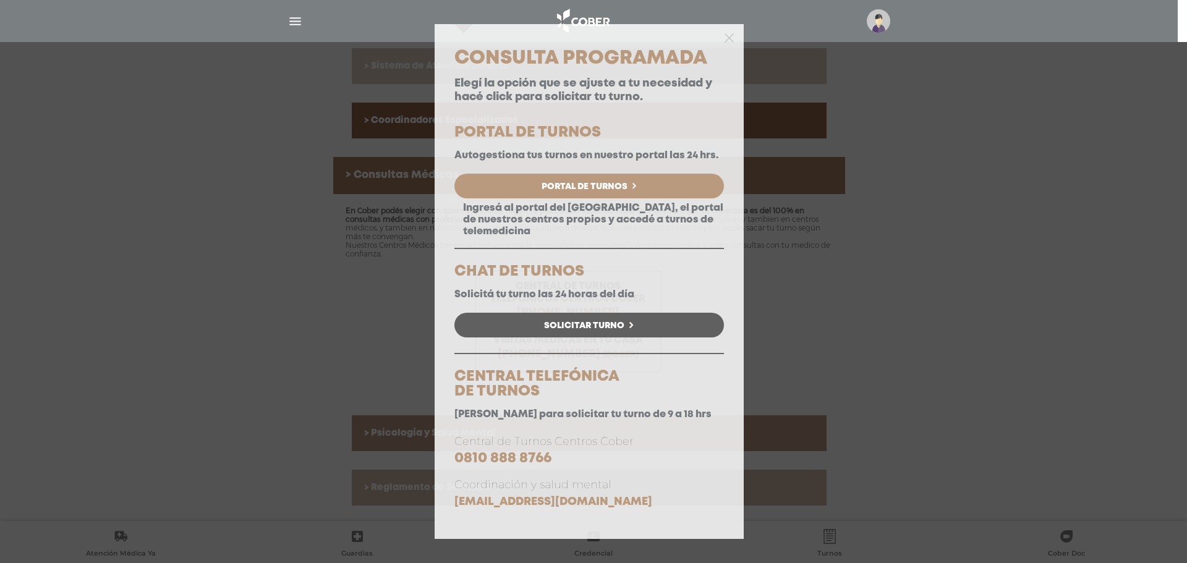
click at [550, 330] on span "Solicitar Turno" at bounding box center [584, 326] width 80 height 9
click at [728, 40] on icon "button" at bounding box center [729, 37] width 9 height 9
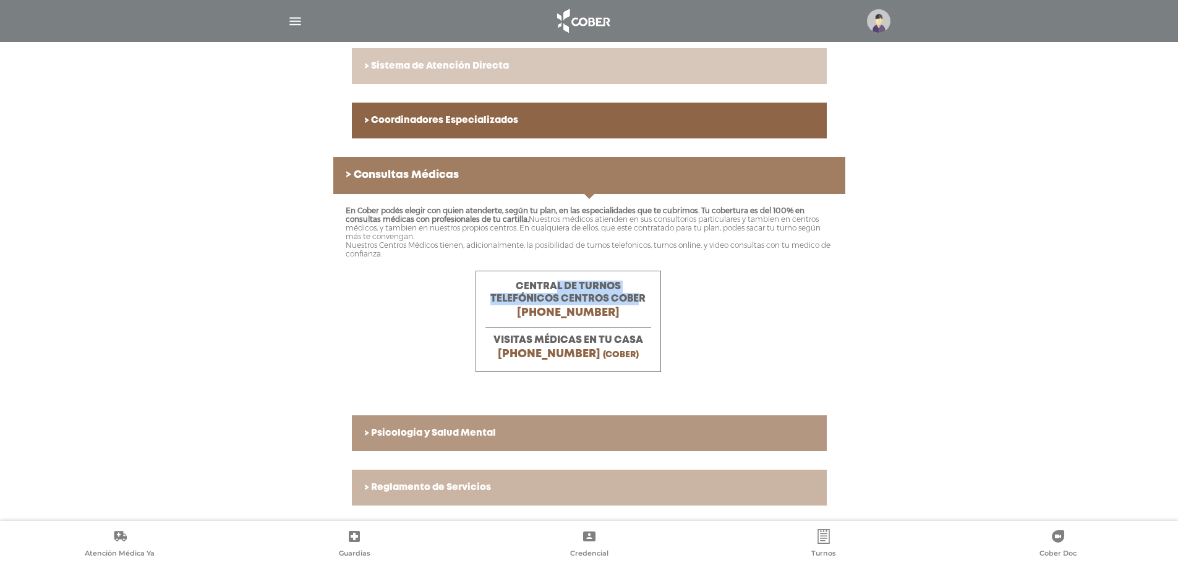
drag, startPoint x: 637, startPoint y: 297, endPoint x: 553, endPoint y: 287, distance: 84.7
click at [554, 287] on span "CENTRAL DE TURNOS TELEFÓNICOS CENTROS COBER" at bounding box center [567, 293] width 155 height 22
click at [543, 287] on span "CENTRAL DE TURNOS TELEFÓNICOS CENTROS COBER" at bounding box center [567, 293] width 155 height 22
drag, startPoint x: 568, startPoint y: 287, endPoint x: 591, endPoint y: 299, distance: 26.0
click at [591, 299] on span "CENTRAL DE TURNOS TELEFÓNICOS CENTROS COBER" at bounding box center [567, 293] width 155 height 22
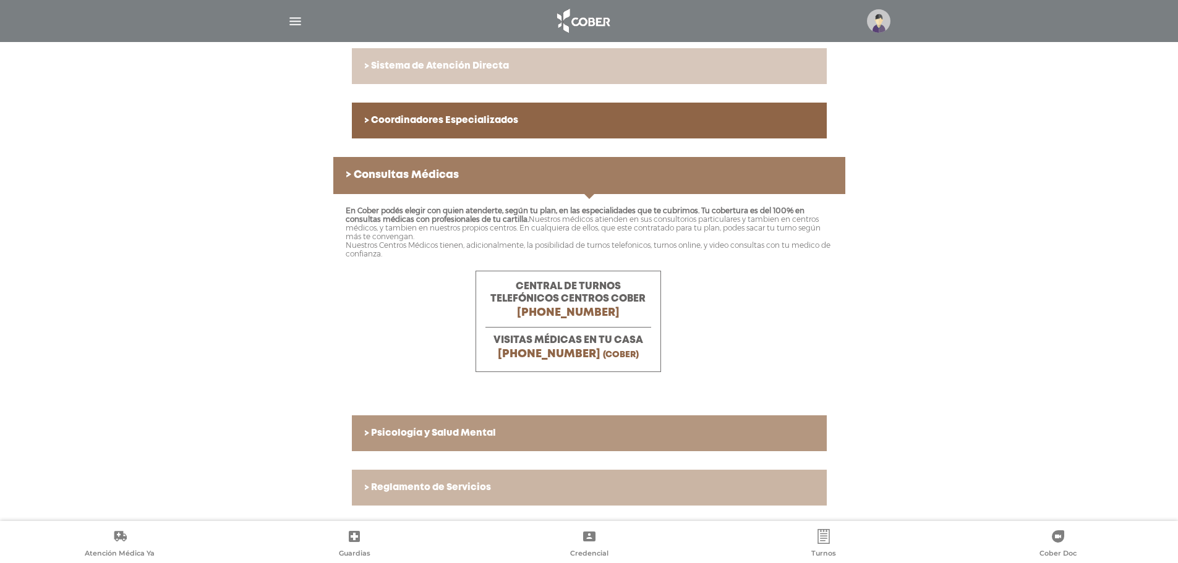
click at [600, 299] on span "CENTRAL DE TURNOS TELEFÓNICOS CENTROS COBER" at bounding box center [567, 293] width 155 height 22
drag, startPoint x: 607, startPoint y: 297, endPoint x: 472, endPoint y: 310, distance: 134.7
click at [577, 288] on span "CENTRAL DE TURNOS TELEFÓNICOS CENTROS COBER" at bounding box center [567, 293] width 155 height 22
click at [612, 298] on span "CENTRAL DE TURNOS TELEFÓNICOS CENTROS COBER" at bounding box center [567, 293] width 155 height 22
drag, startPoint x: 606, startPoint y: 297, endPoint x: 578, endPoint y: 286, distance: 29.7
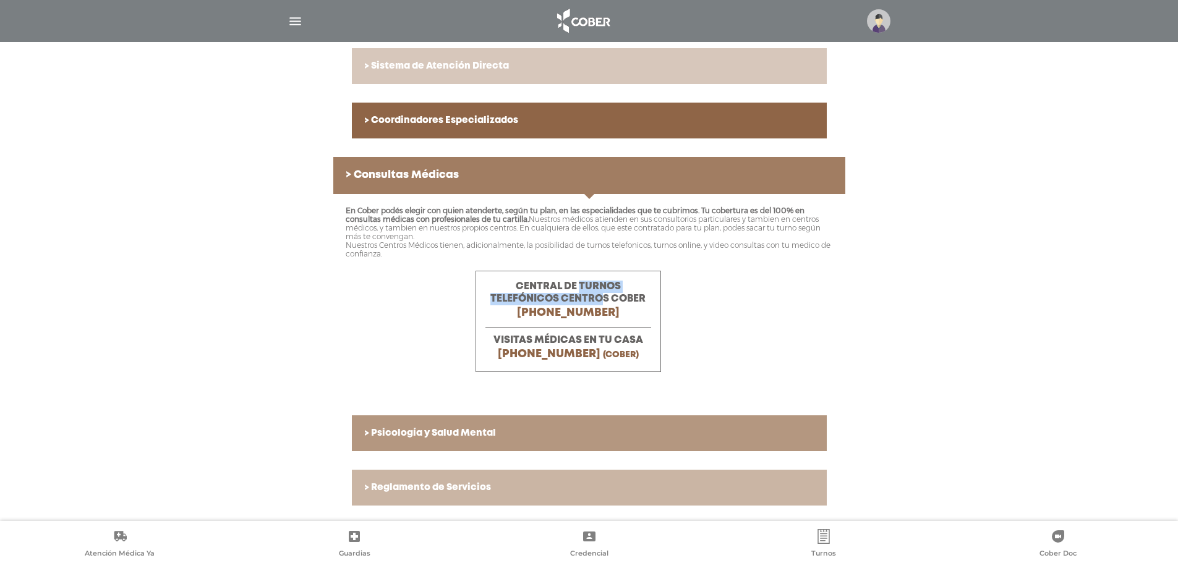
click at [578, 286] on span "CENTRAL DE TURNOS TELEFÓNICOS CENTROS COBER" at bounding box center [567, 293] width 155 height 22
click at [571, 284] on span "CENTRAL DE TURNOS TELEFÓNICOS CENTROS COBER" at bounding box center [567, 293] width 155 height 22
drag, startPoint x: 568, startPoint y: 284, endPoint x: 610, endPoint y: 298, distance: 44.4
click at [610, 298] on span "CENTRAL DE TURNOS TELEFÓNICOS CENTROS COBER" at bounding box center [567, 293] width 155 height 22
click at [572, 297] on span "CENTRAL DE TURNOS TELEFÓNICOS CENTROS COBER" at bounding box center [567, 293] width 155 height 22
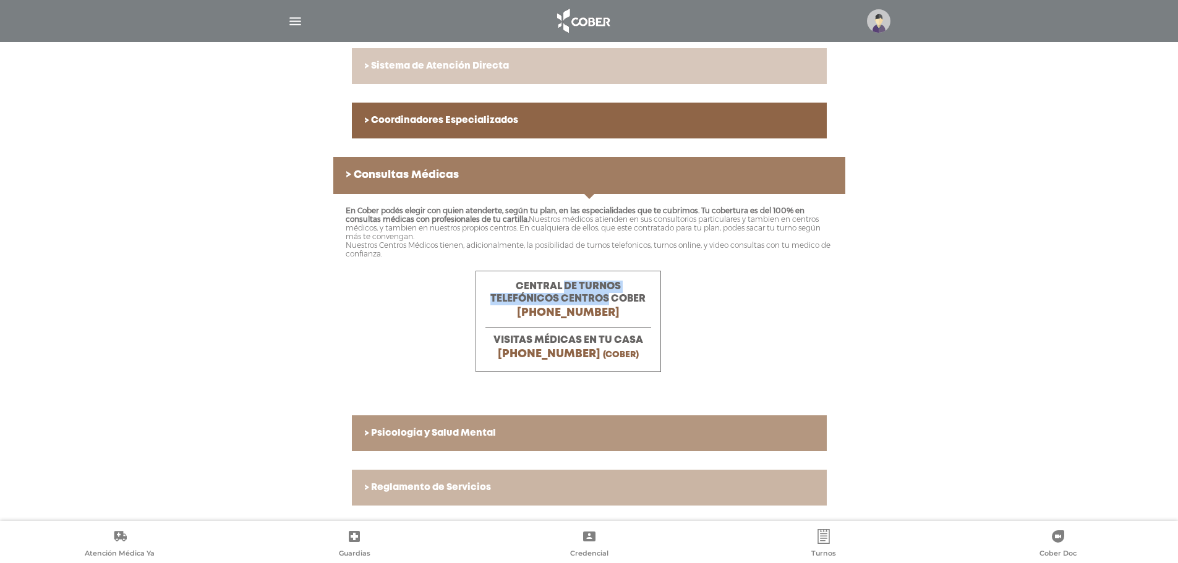
drag, startPoint x: 566, startPoint y: 284, endPoint x: 607, endPoint y: 296, distance: 42.5
click at [607, 296] on span "CENTRAL DE TURNOS TELEFÓNICOS CENTROS COBER" at bounding box center [567, 293] width 155 height 22
click at [731, 321] on div "En Cober podés elegir con quien atenderte, según tu plan, en las especialidades…" at bounding box center [589, 295] width 512 height 203
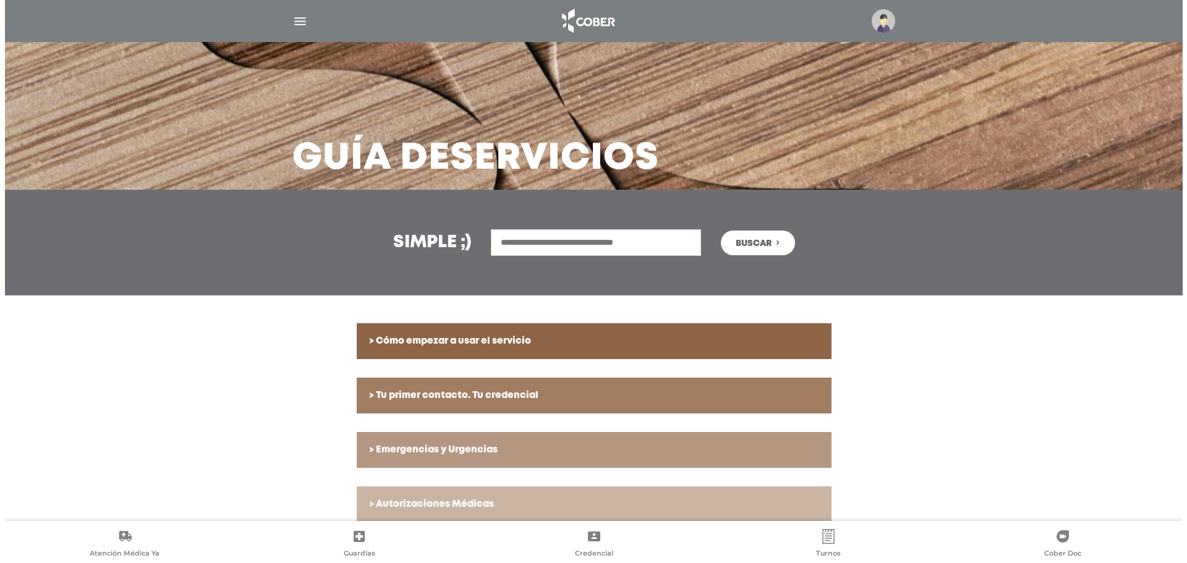
scroll to position [0, 0]
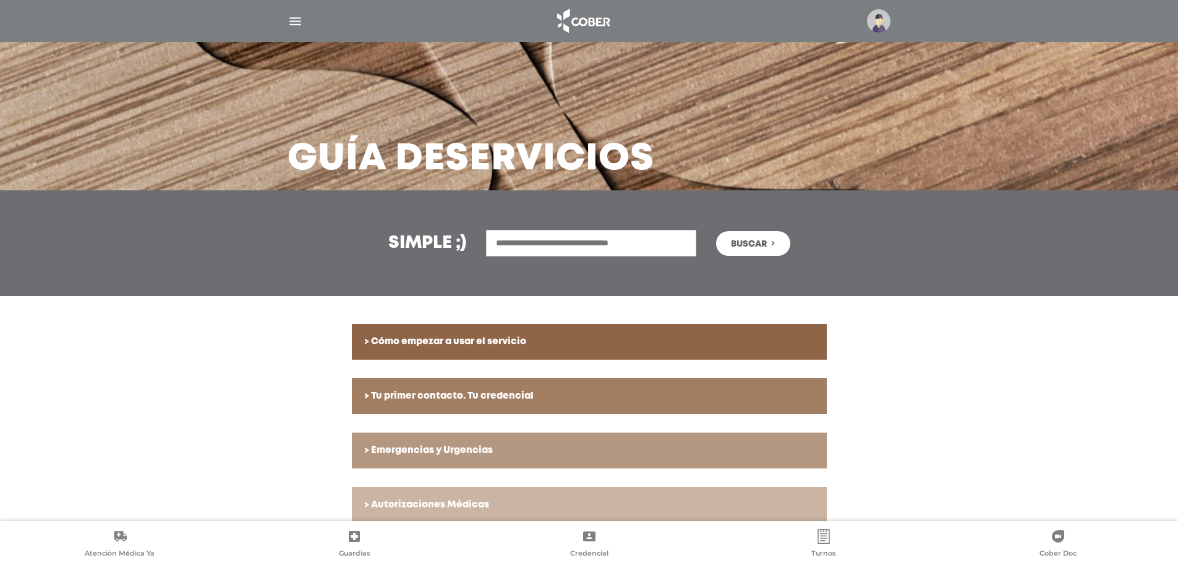
click at [364, 545] on link "Guardias" at bounding box center [354, 544] width 234 height 31
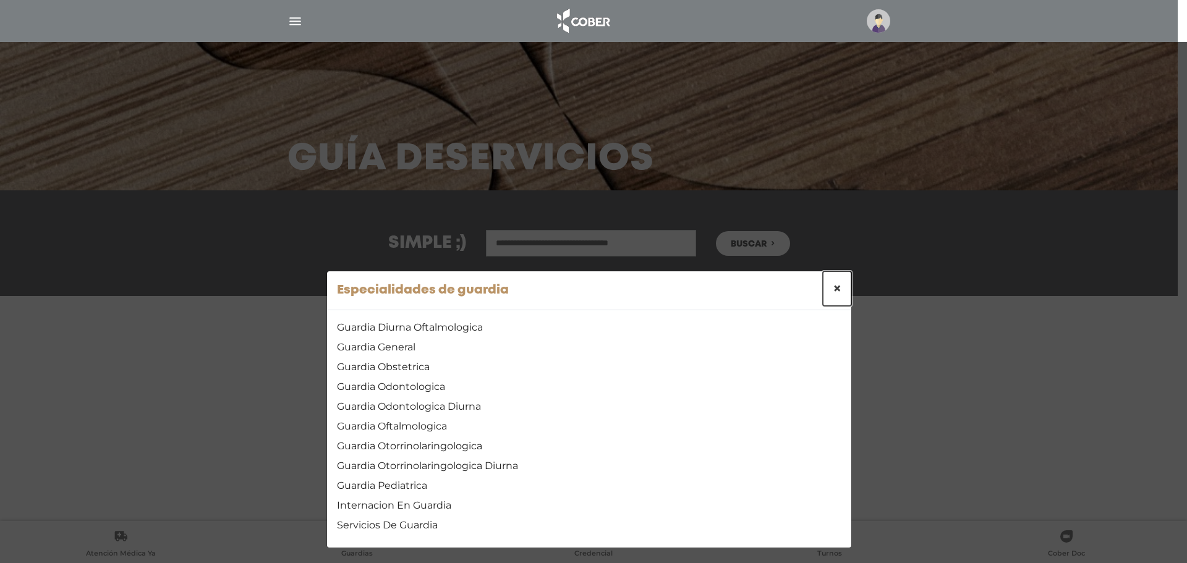
click at [835, 284] on span "×" at bounding box center [837, 288] width 9 height 18
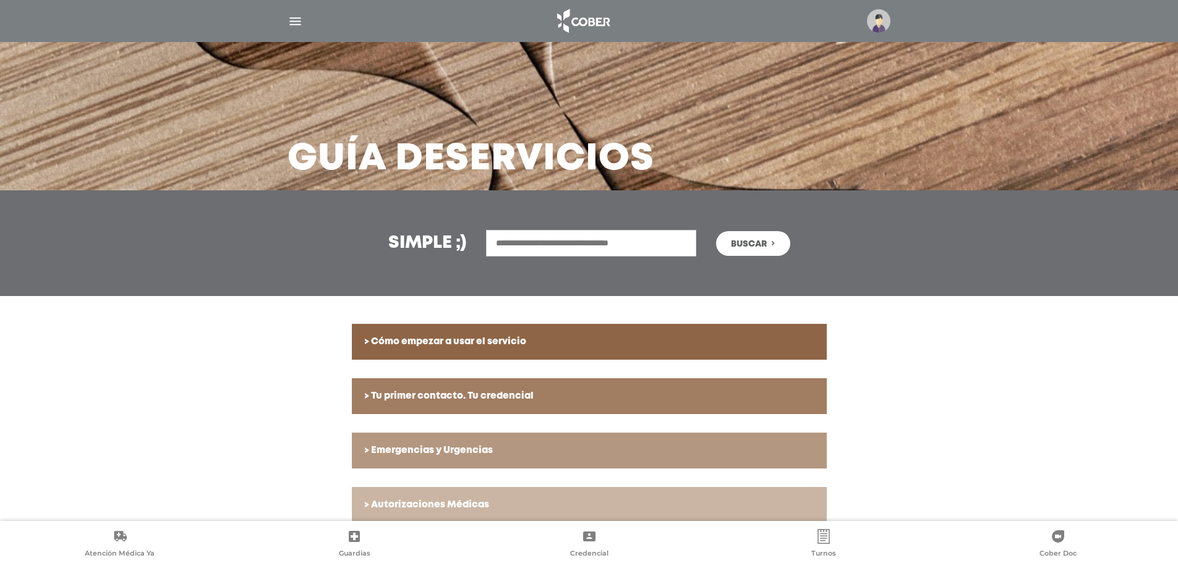
click at [887, 17] on img at bounding box center [878, 20] width 23 height 23
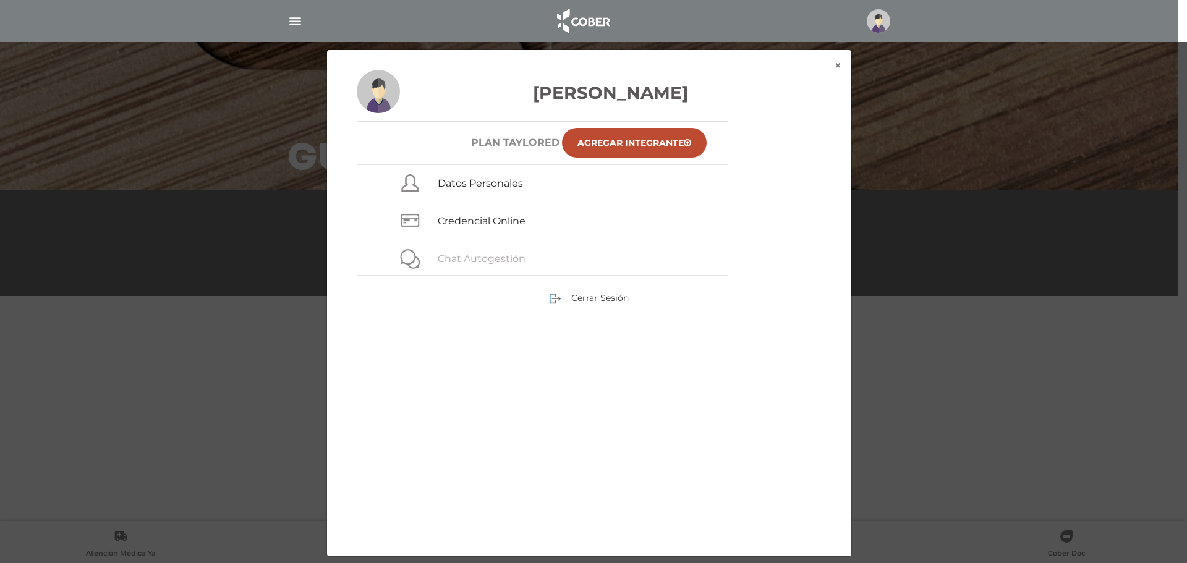
click at [472, 257] on link "Chat Autogestión" at bounding box center [482, 259] width 88 height 12
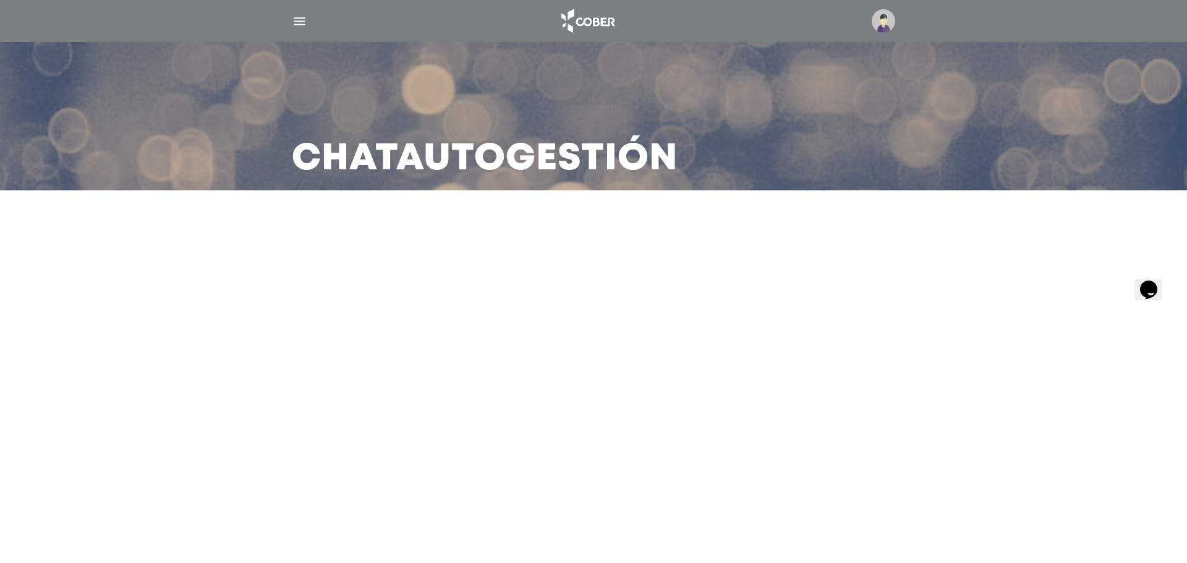
click at [1153, 283] on icon "Widget de Chat" at bounding box center [1148, 289] width 17 height 19
click at [892, 15] on img at bounding box center [883, 20] width 23 height 23
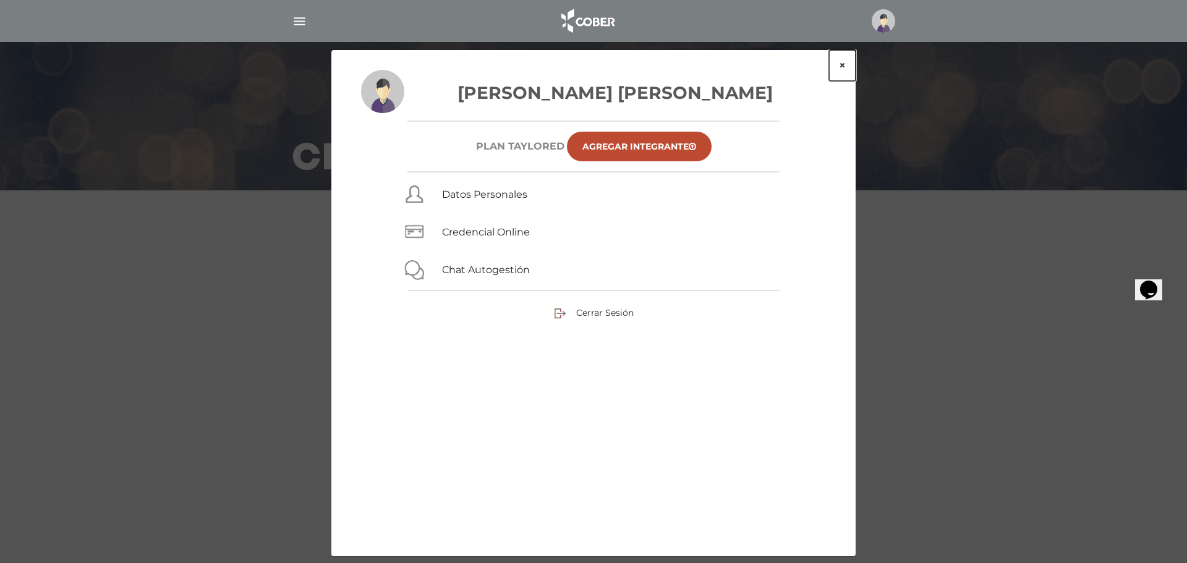
click at [837, 63] on button "×" at bounding box center [842, 65] width 27 height 31
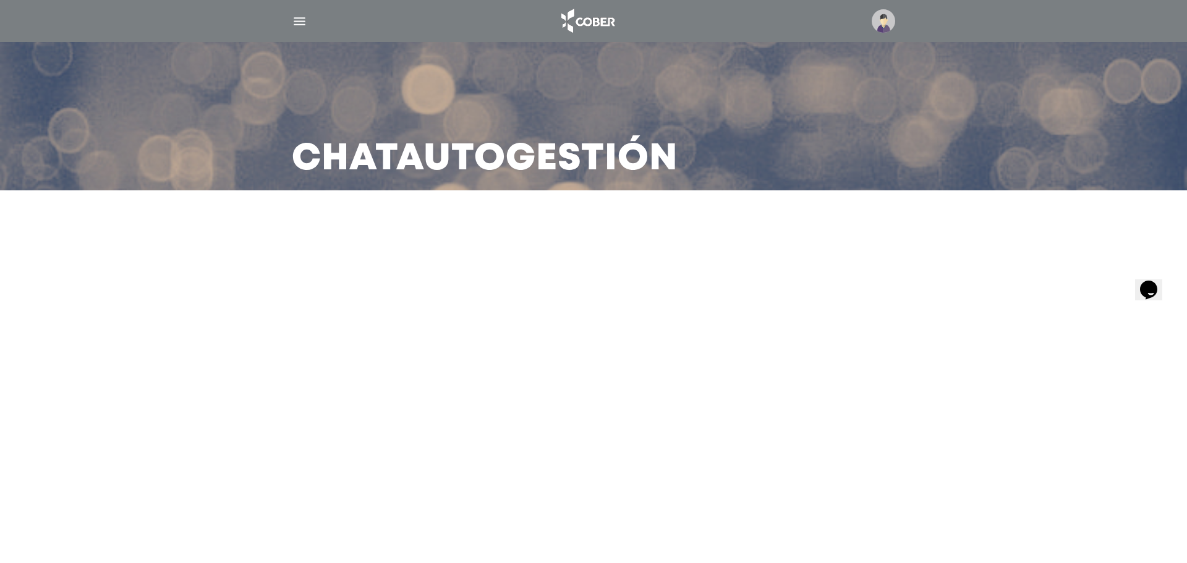
click at [593, 28] on img at bounding box center [587, 21] width 65 height 30
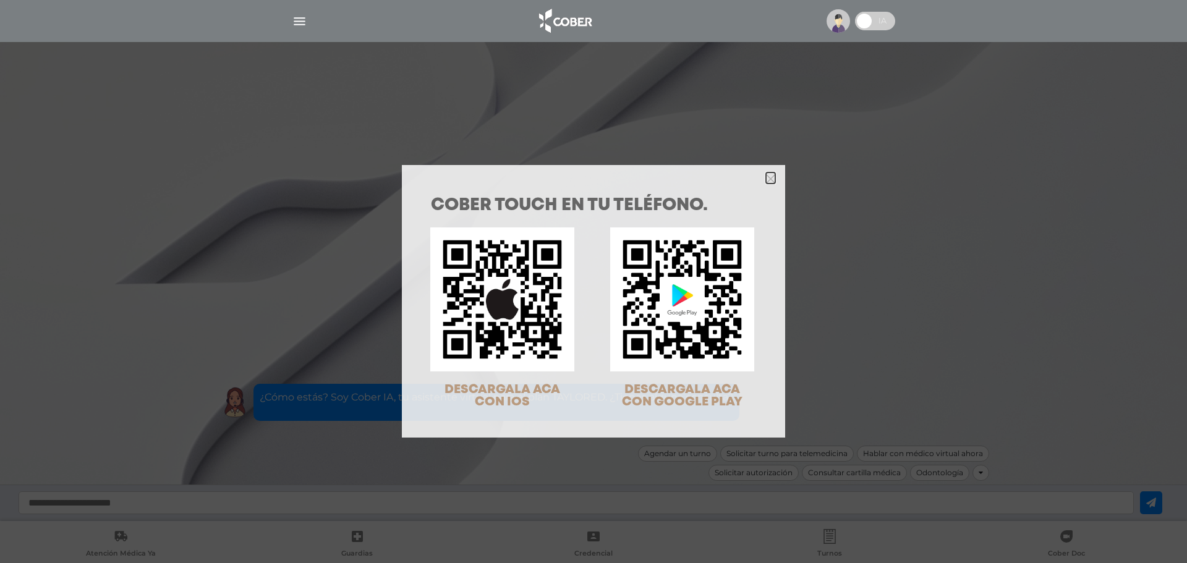
click at [768, 184] on icon "Close" at bounding box center [770, 178] width 9 height 14
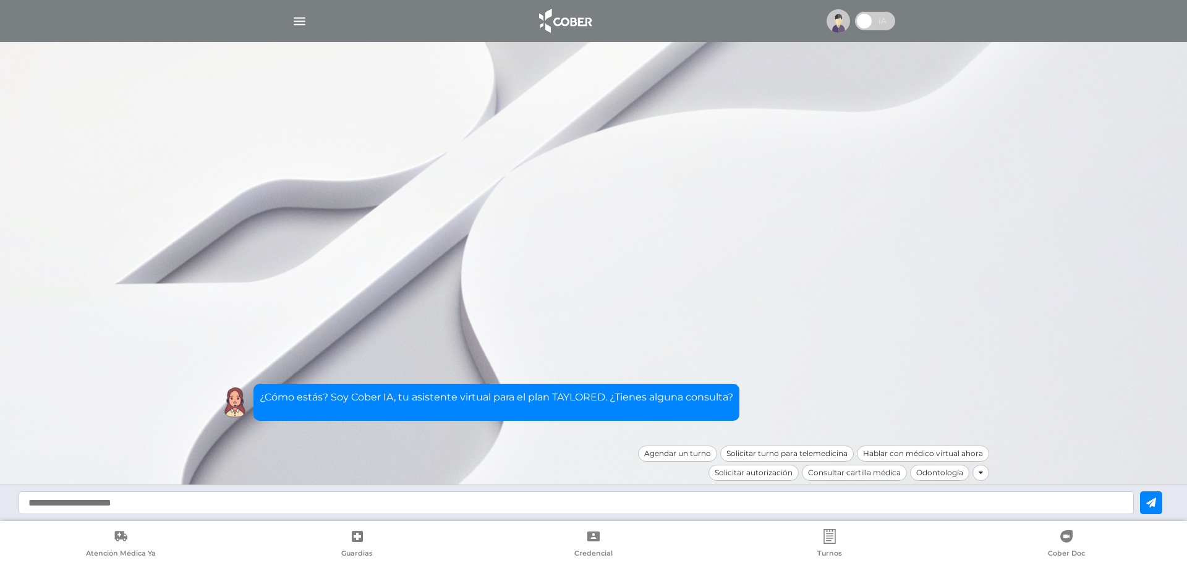
click at [983, 475] on icon at bounding box center [981, 472] width 4 height 7
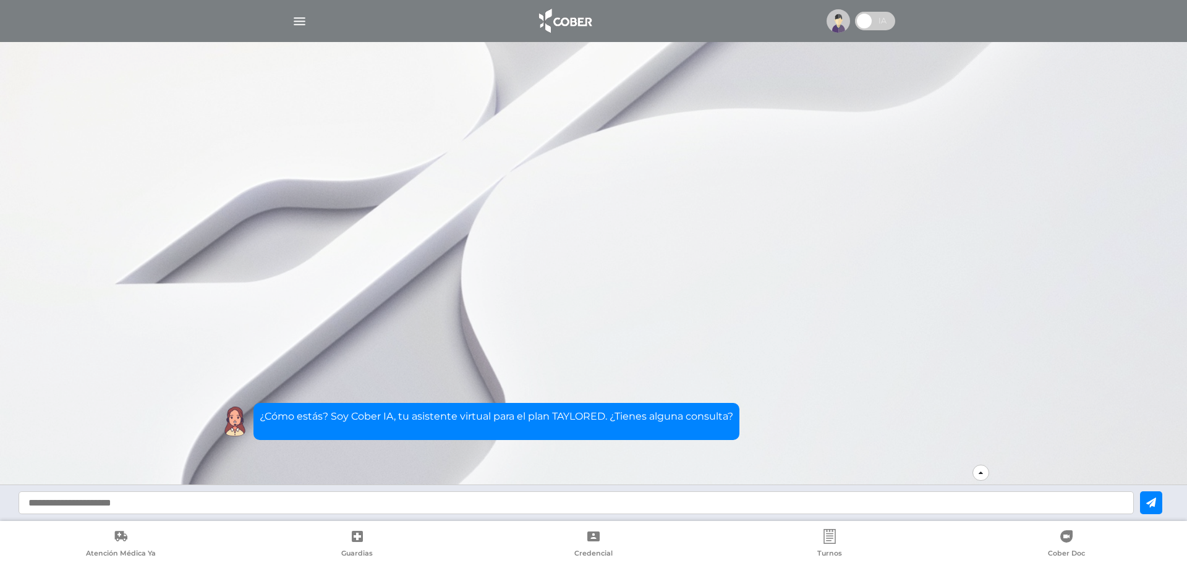
click at [983, 475] on icon at bounding box center [981, 472] width 4 height 7
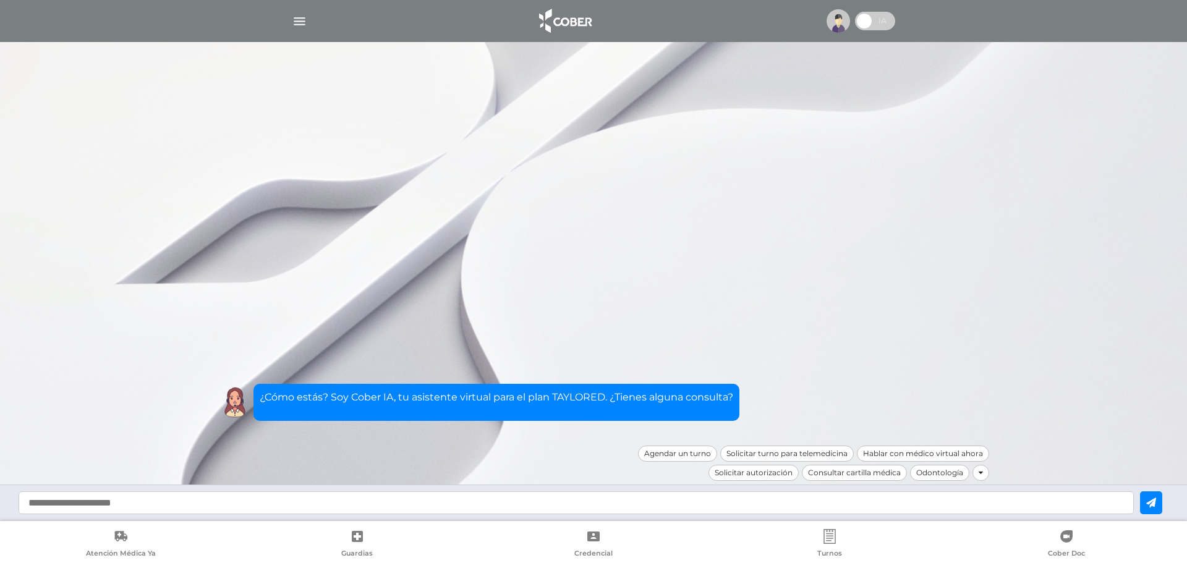
click at [931, 505] on input "text" at bounding box center [576, 503] width 1115 height 23
type input "**********"
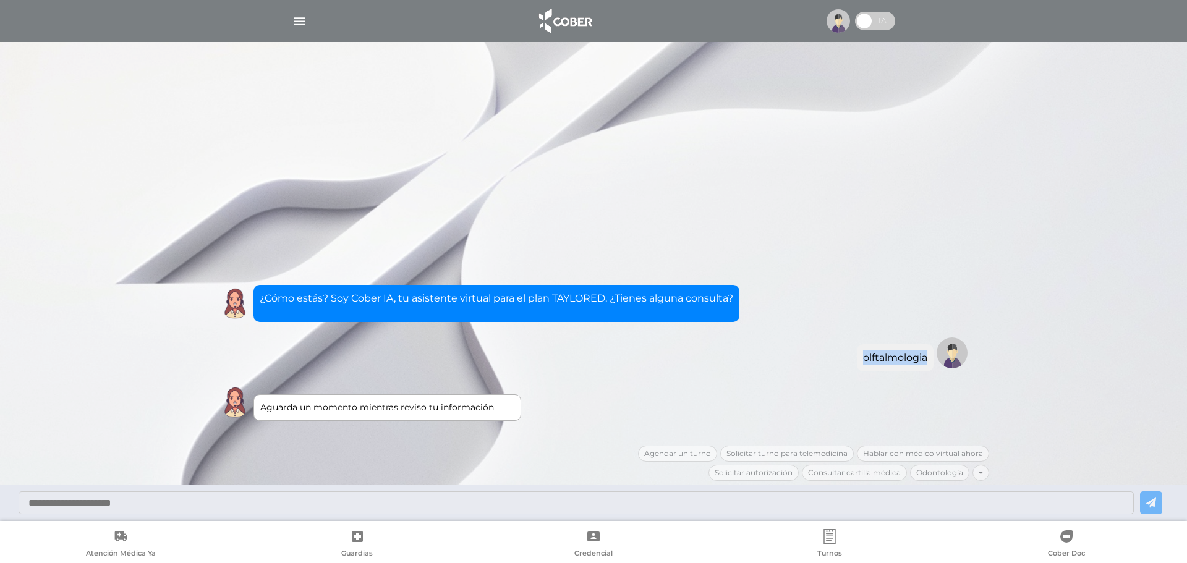
drag, startPoint x: 928, startPoint y: 360, endPoint x: 864, endPoint y: 362, distance: 64.3
click at [864, 362] on div "olftalmologia" at bounding box center [895, 357] width 77 height 27
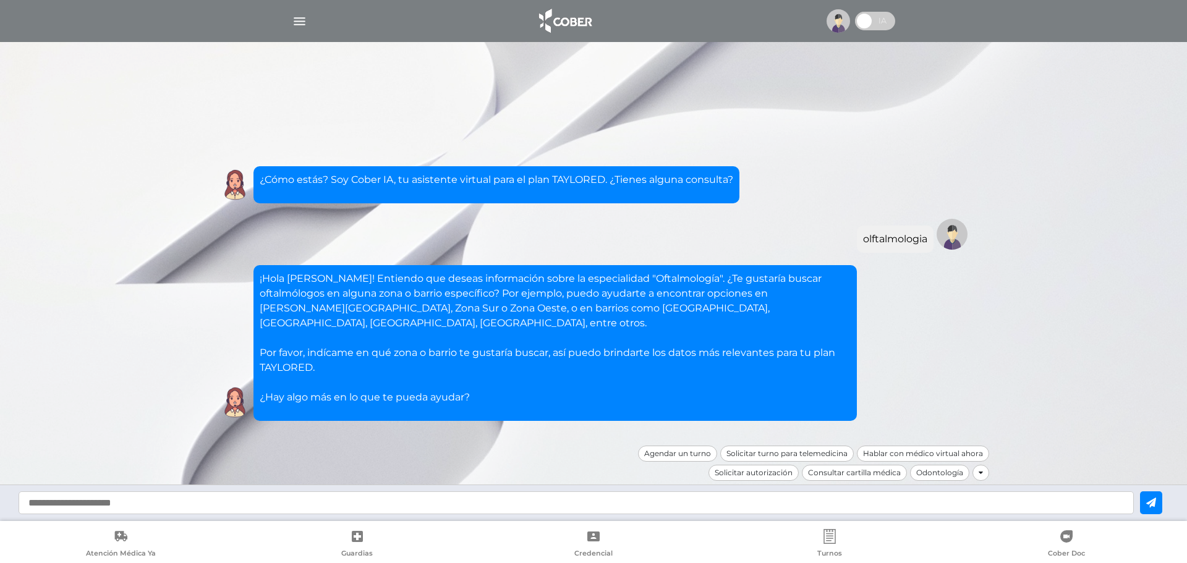
click at [456, 507] on input "text" at bounding box center [576, 503] width 1115 height 23
type input "**********"
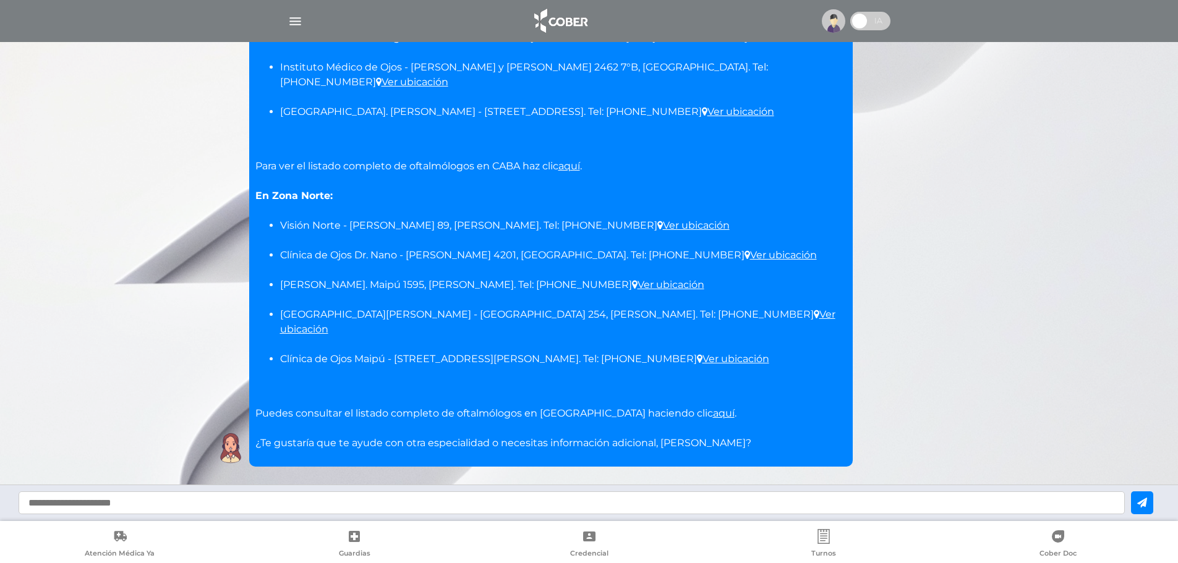
scroll to position [493, 0]
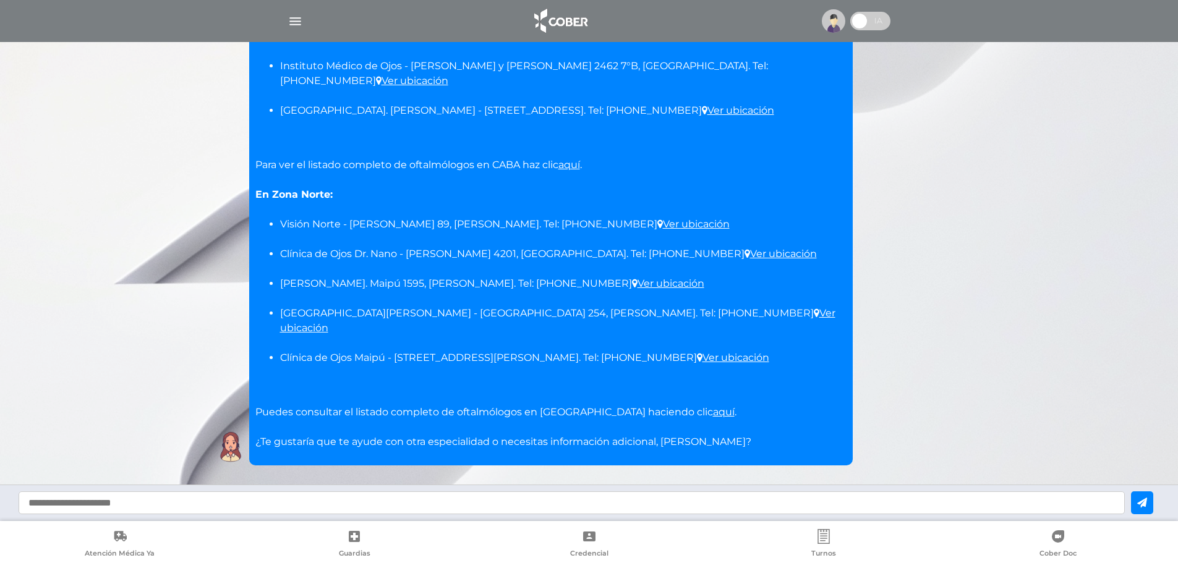
click at [430, 275] on ul "Visión Norte - Guido Spano 89, Acassuso. Tel: 11-6307-5473 Ver ubicación Clínic…" at bounding box center [550, 291] width 591 height 178
click at [713, 406] on link "aquí" at bounding box center [724, 412] width 22 height 12
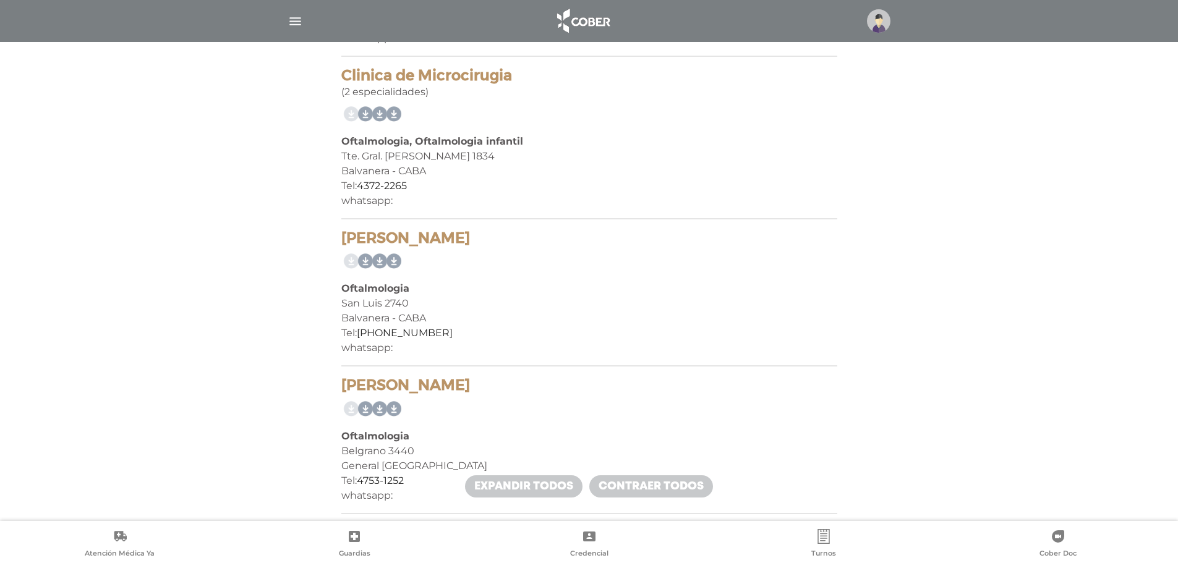
scroll to position [1979, 0]
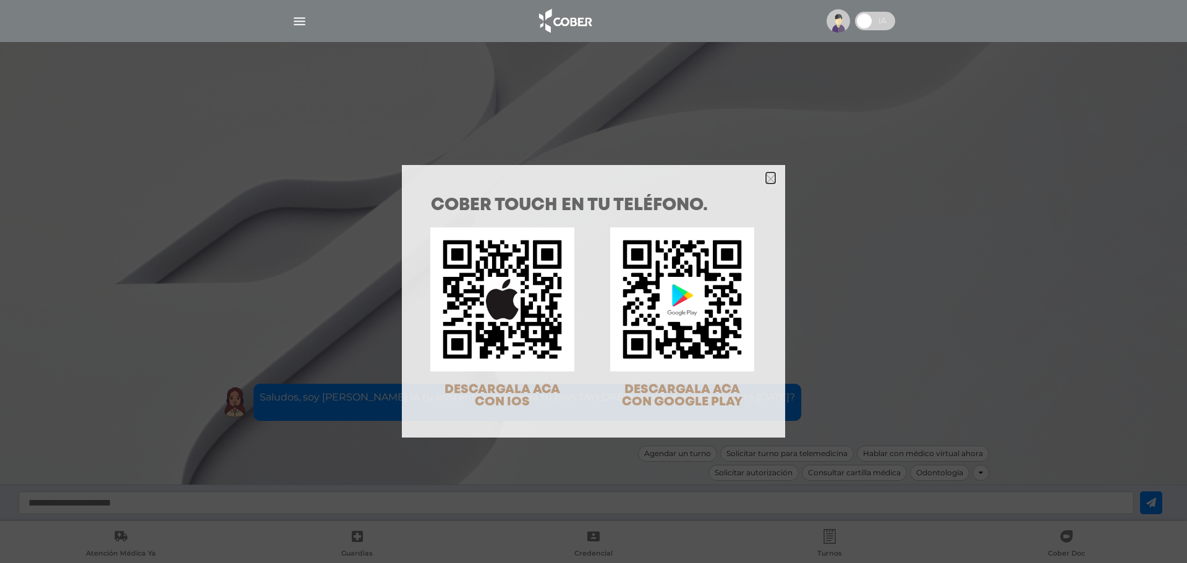
click at [766, 183] on icon "Close" at bounding box center [770, 178] width 9 height 9
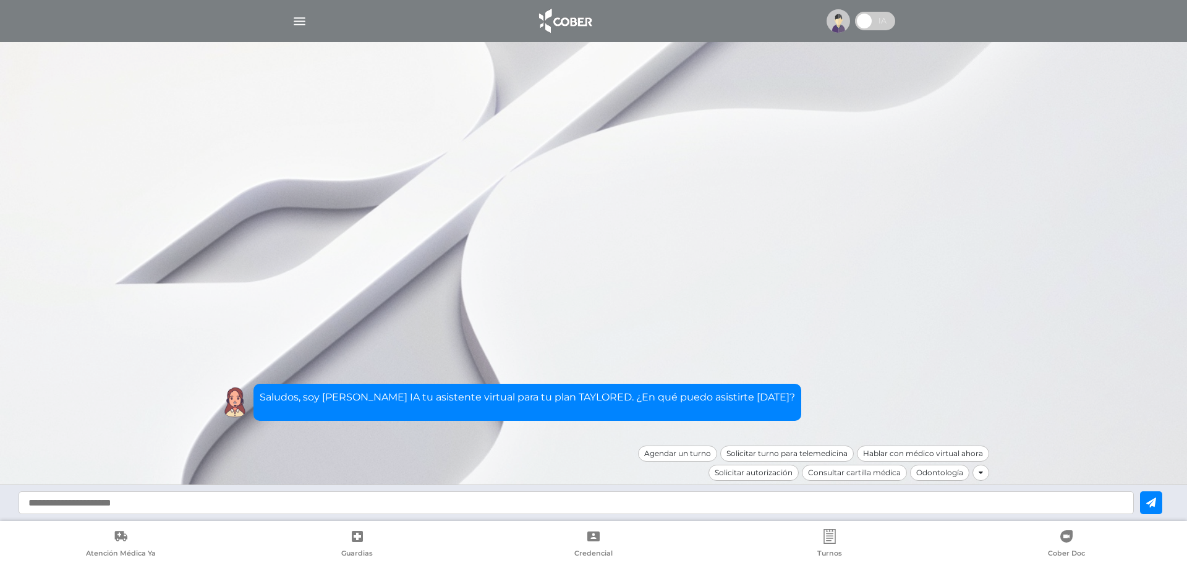
click at [469, 502] on input "text" at bounding box center [576, 503] width 1115 height 23
type input "**********"
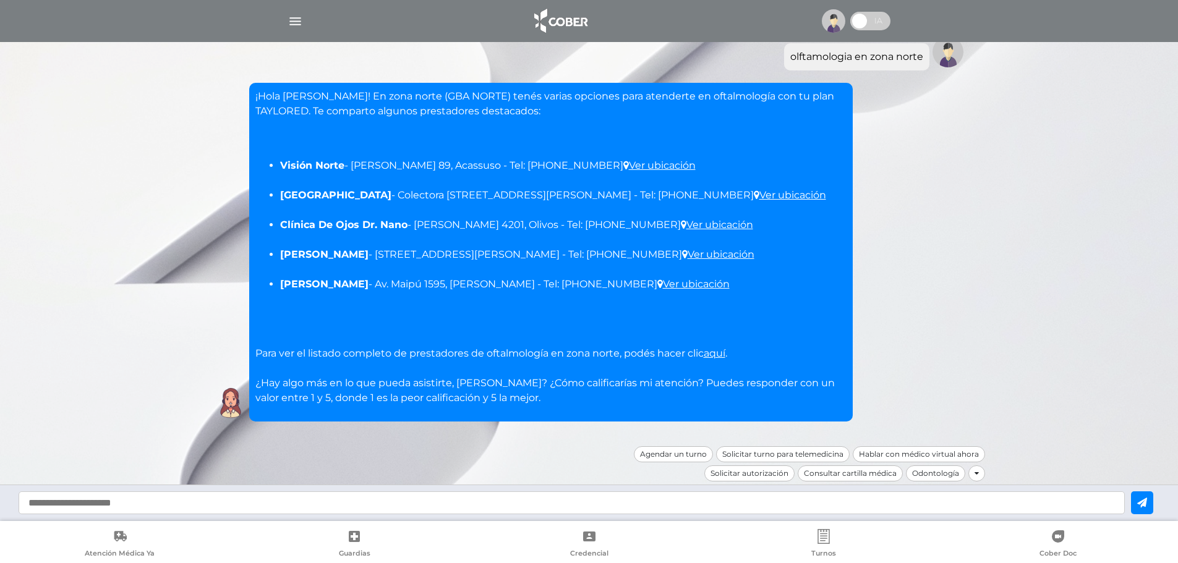
scroll to position [72, 0]
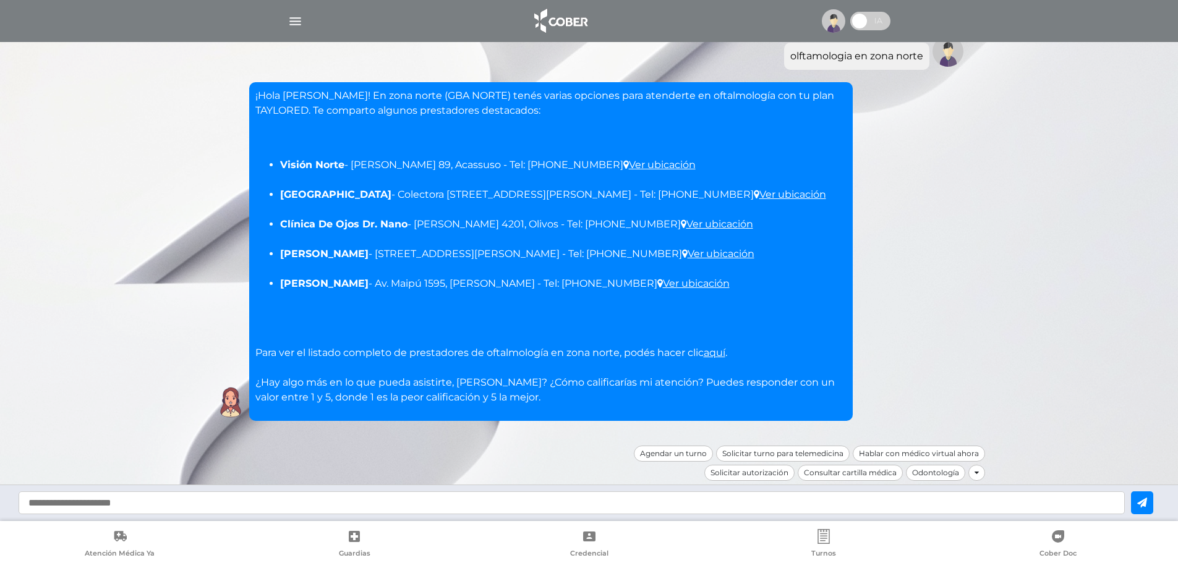
click at [268, 501] on input "text" at bounding box center [572, 503] width 1106 height 23
click at [595, 544] on icon at bounding box center [589, 536] width 15 height 15
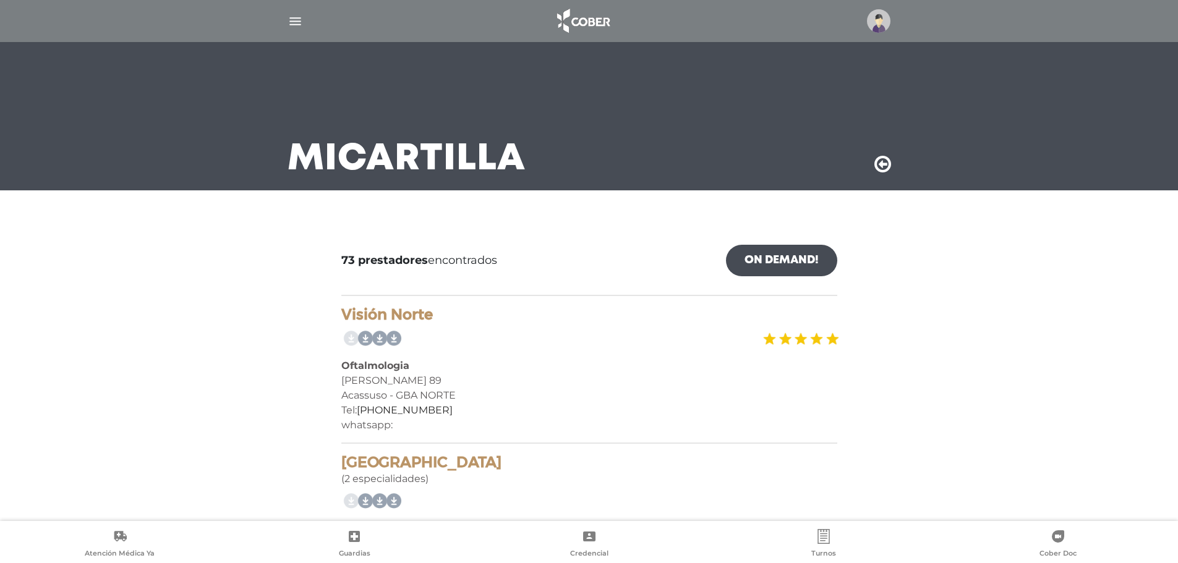
click at [775, 263] on link "On Demand!" at bounding box center [781, 261] width 111 height 32
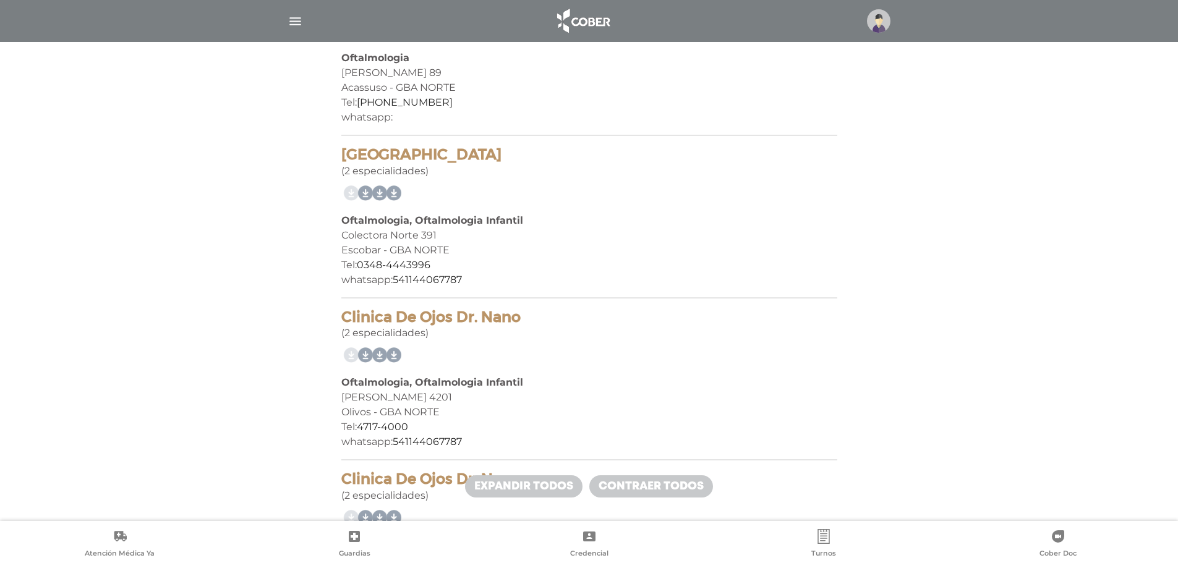
scroll to position [309, 0]
click at [610, 487] on link "Contraer todos" at bounding box center [651, 486] width 124 height 22
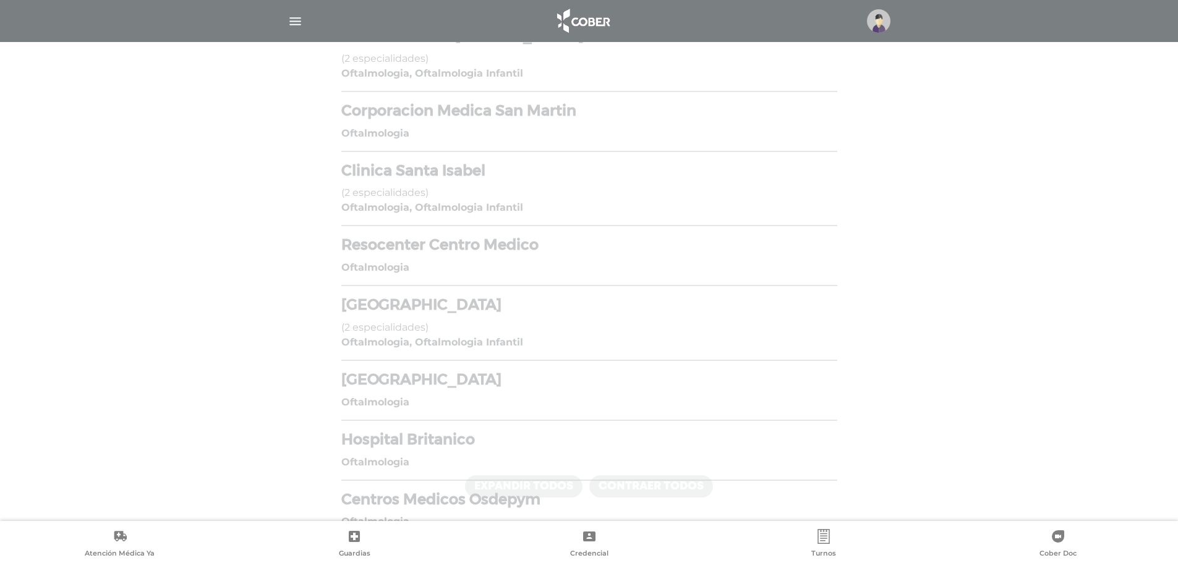
scroll to position [4659, 0]
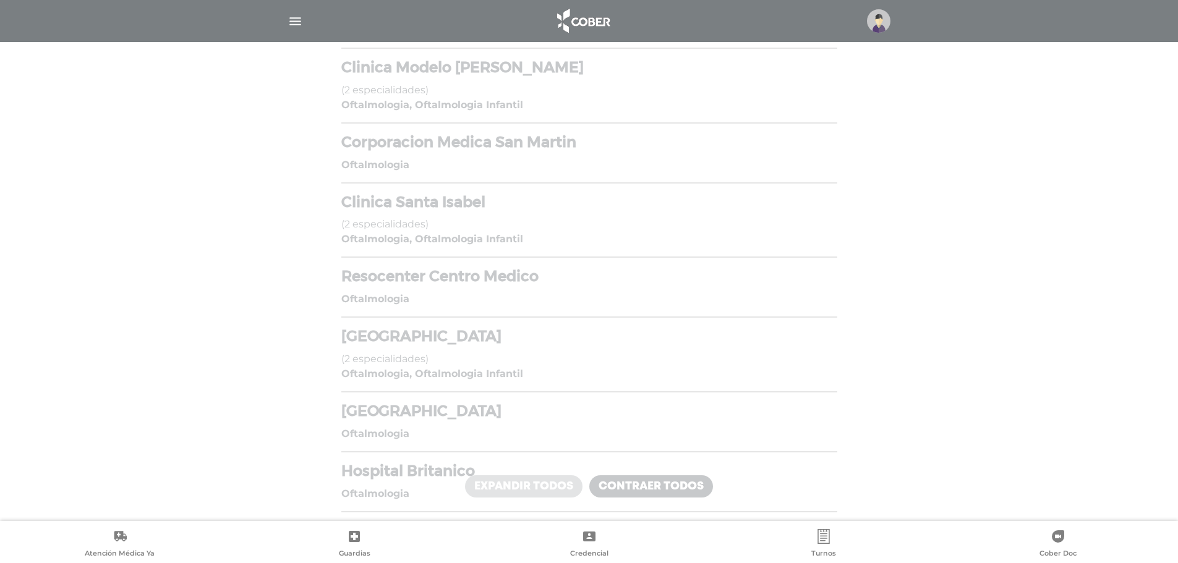
click at [513, 488] on link "Expandir todos" at bounding box center [523, 486] width 117 height 22
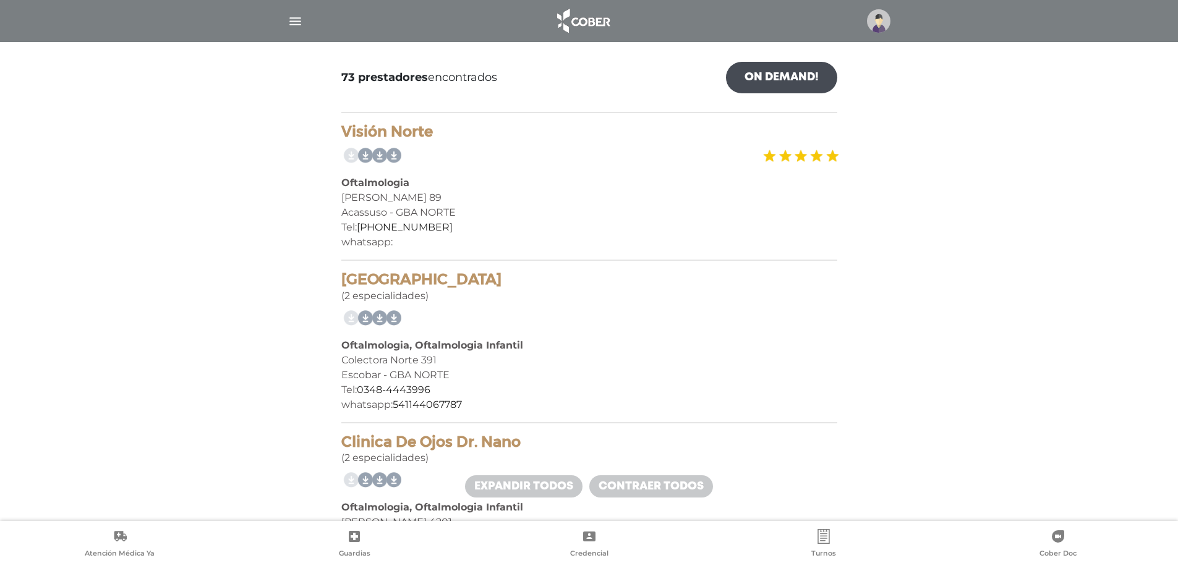
scroll to position [0, 0]
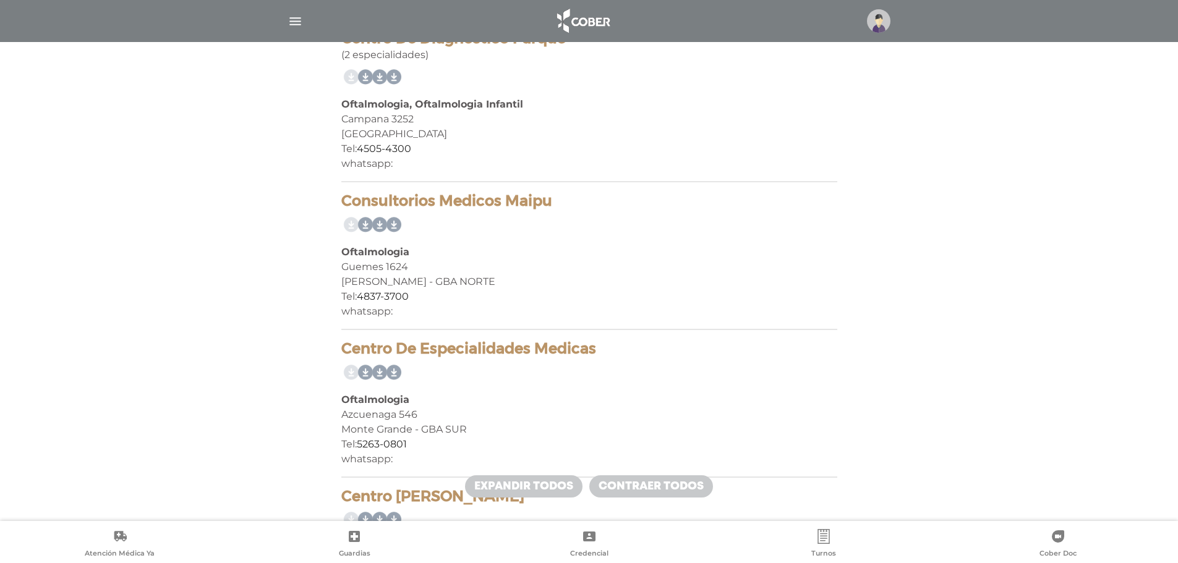
scroll to position [9683, 0]
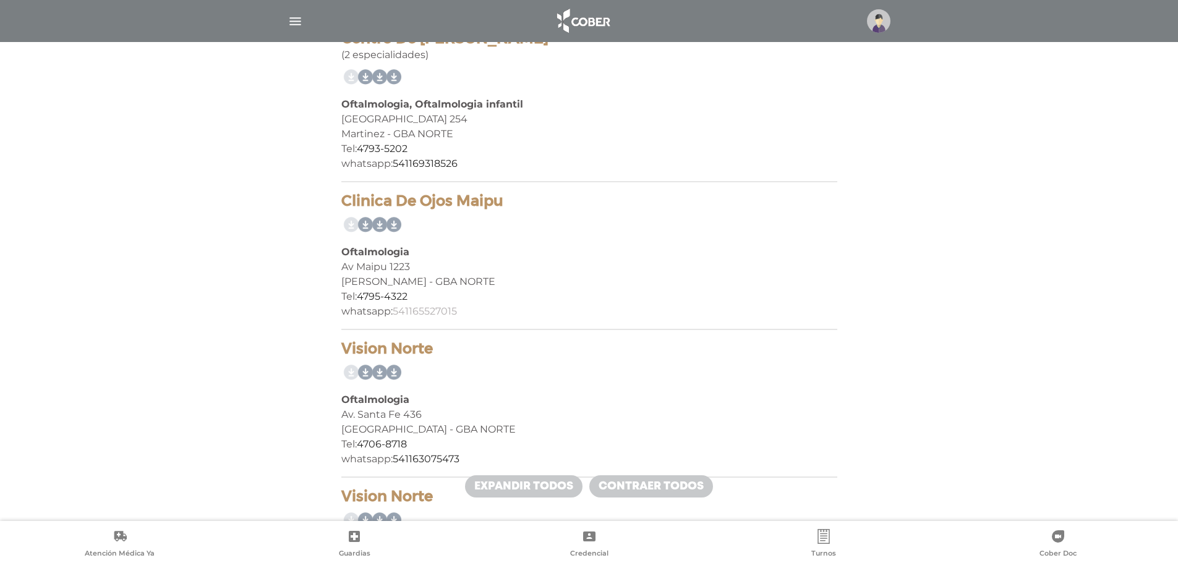
click at [429, 306] on link "541165527015" at bounding box center [425, 311] width 64 height 12
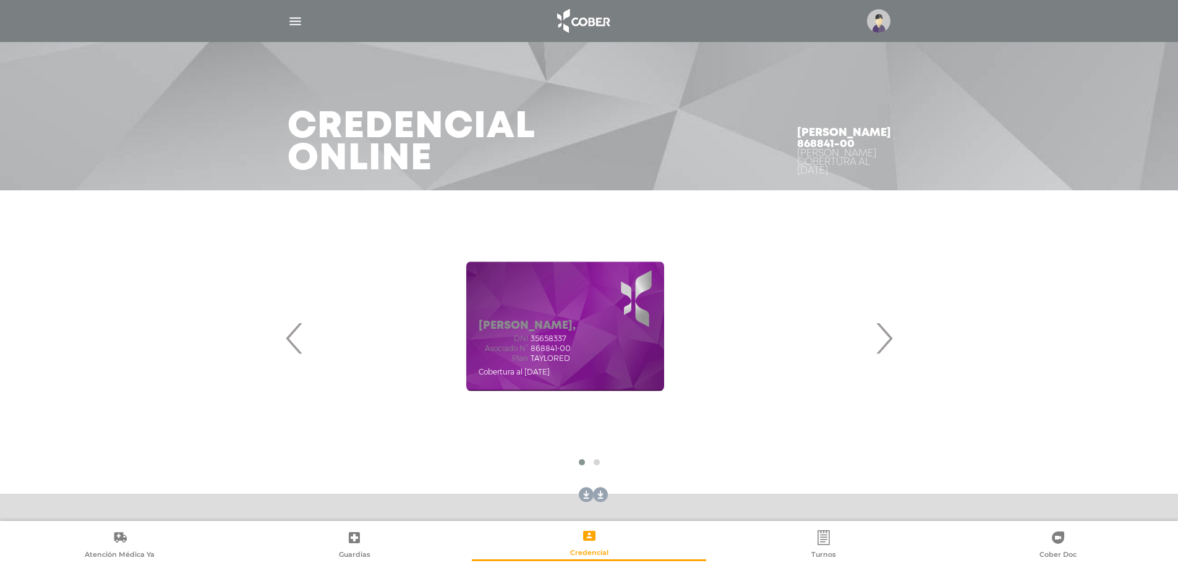
drag, startPoint x: 594, startPoint y: 346, endPoint x: 569, endPoint y: 346, distance: 24.1
click at [569, 346] on span "868841-00" at bounding box center [551, 348] width 40 height 9
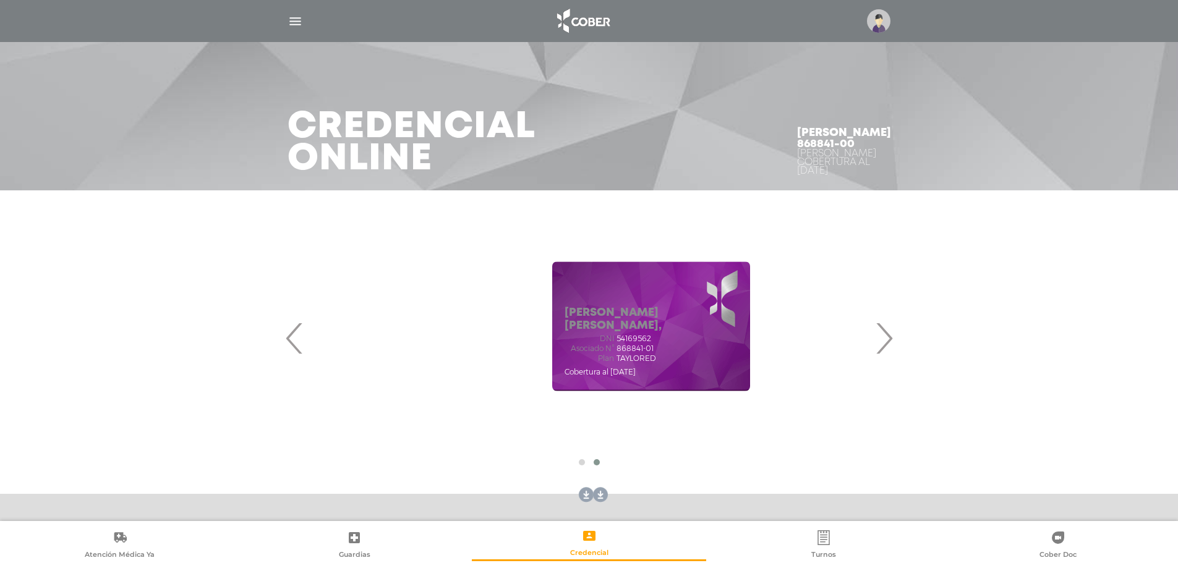
drag, startPoint x: 543, startPoint y: 350, endPoint x: 642, endPoint y: 356, distance: 99.7
click at [637, 356] on div "DNI 54169562 Asociado N° 868841-01 Plan TAYLORED" at bounding box center [651, 349] width 173 height 28
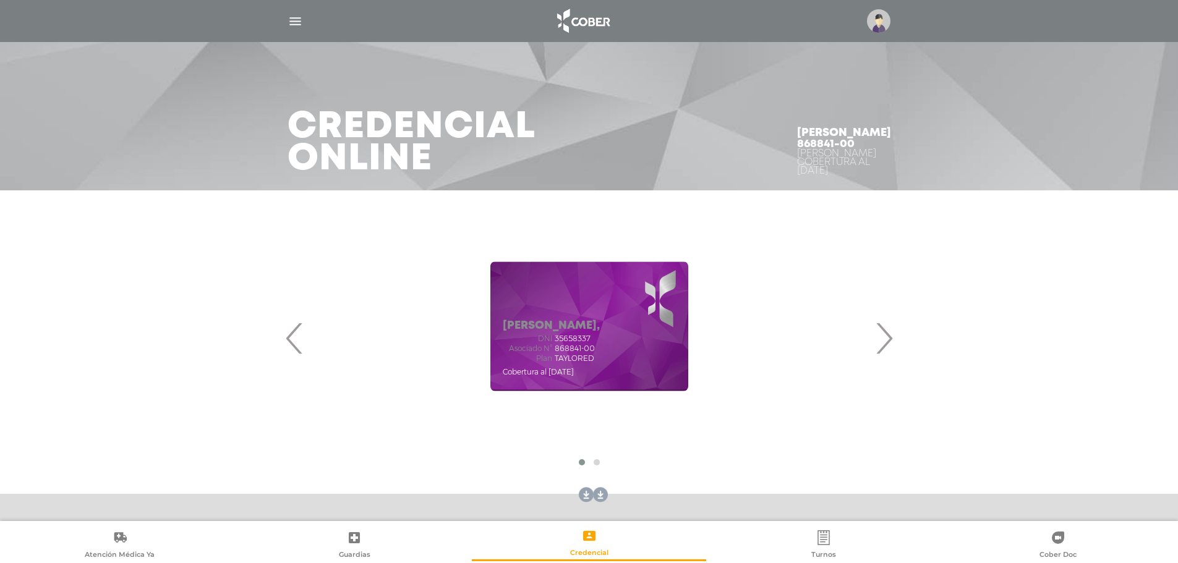
drag, startPoint x: 786, startPoint y: 142, endPoint x: 846, endPoint y: 142, distance: 60.0
click at [846, 142] on h4 "[PERSON_NAME] 868841-00" at bounding box center [844, 138] width 94 height 22
copy h4 "868841-00"
